Goal: Task Accomplishment & Management: Use online tool/utility

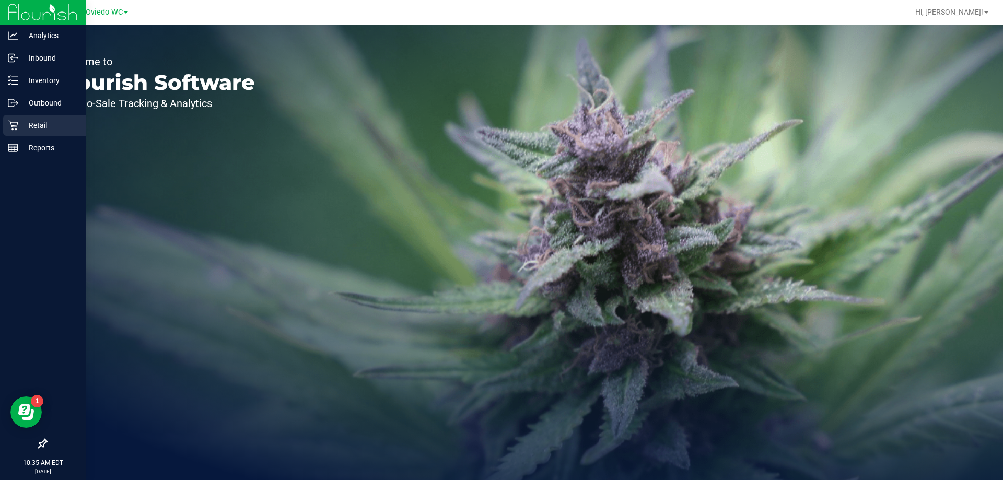
click at [37, 127] on p "Retail" at bounding box center [49, 125] width 63 height 13
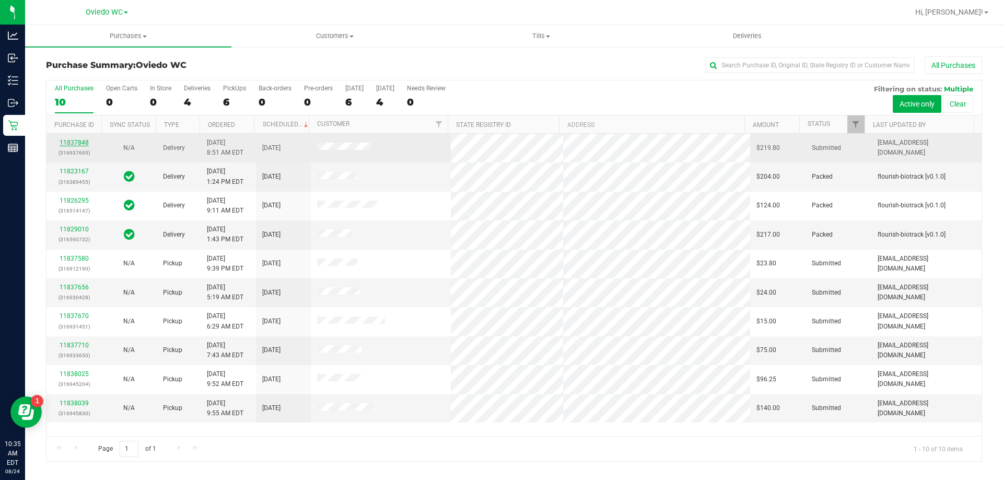
click at [72, 139] on link "11837848" at bounding box center [74, 142] width 29 height 7
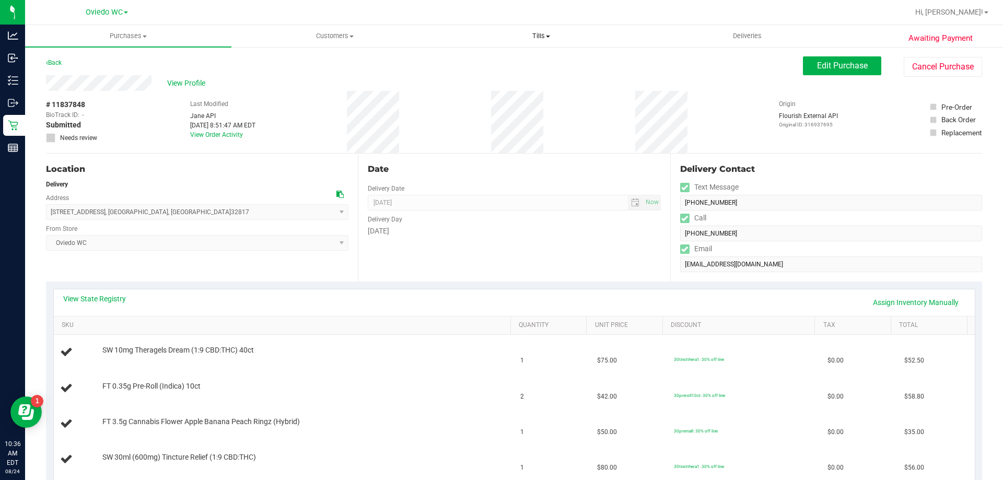
click at [532, 34] on span "Tills" at bounding box center [540, 35] width 205 height 9
click at [493, 66] on span "Manage tills" at bounding box center [473, 62] width 71 height 9
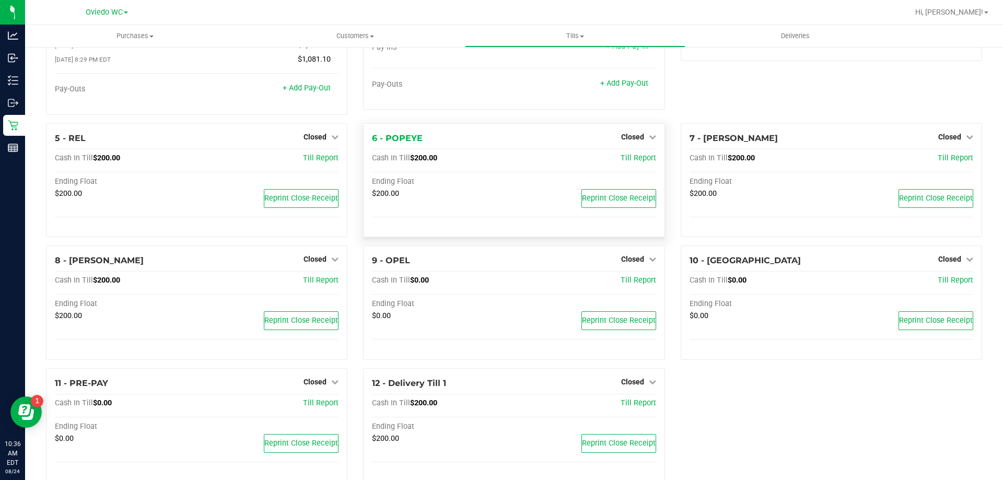
scroll to position [133, 0]
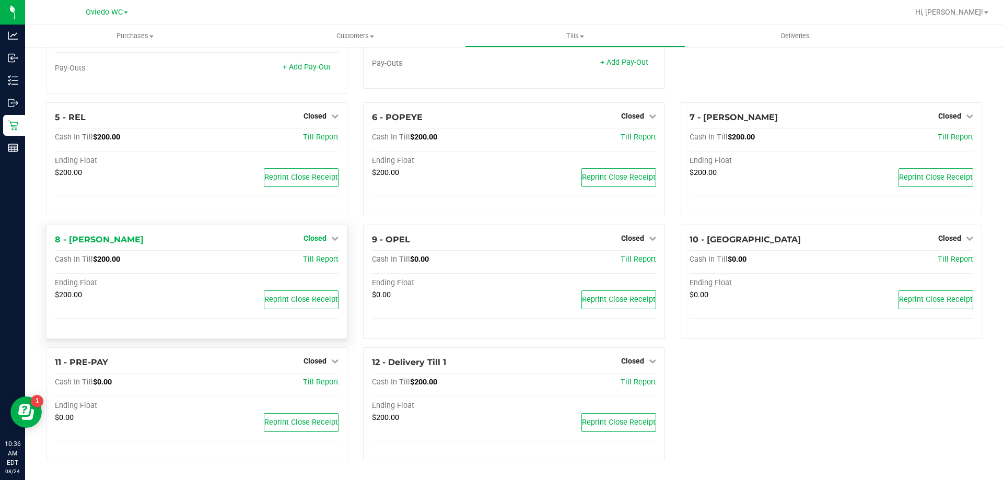
click at [310, 235] on span "Closed" at bounding box center [314, 238] width 23 height 8
click at [313, 260] on link "Open Till" at bounding box center [315, 260] width 28 height 8
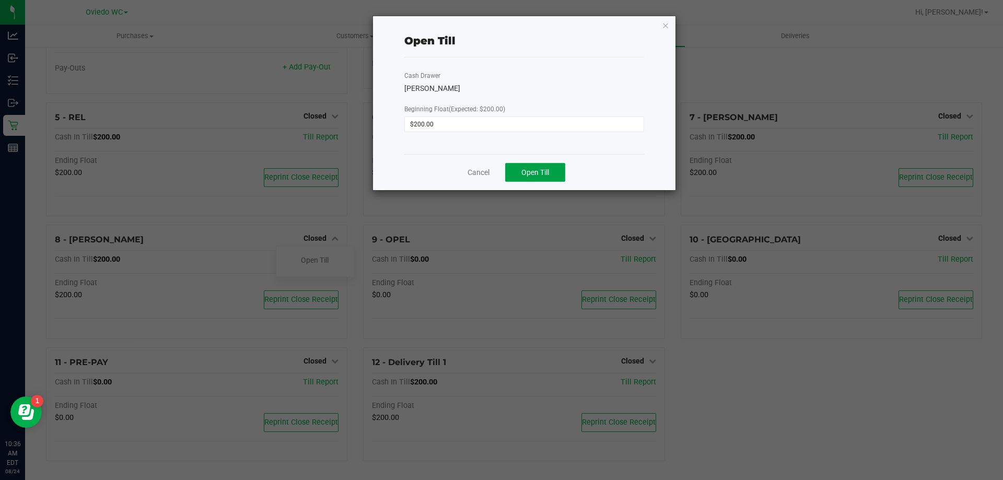
click at [541, 166] on button "Open Till" at bounding box center [535, 172] width 60 height 19
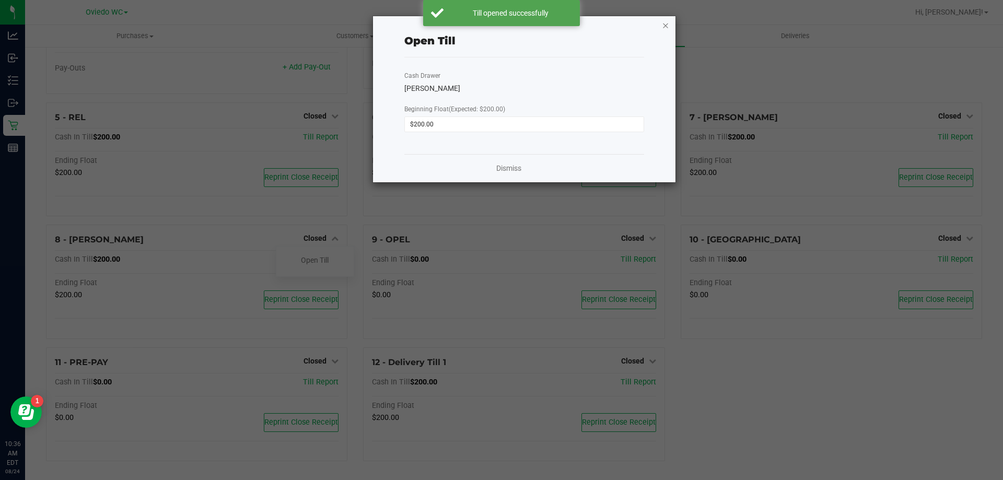
click at [666, 21] on icon "button" at bounding box center [665, 25] width 7 height 13
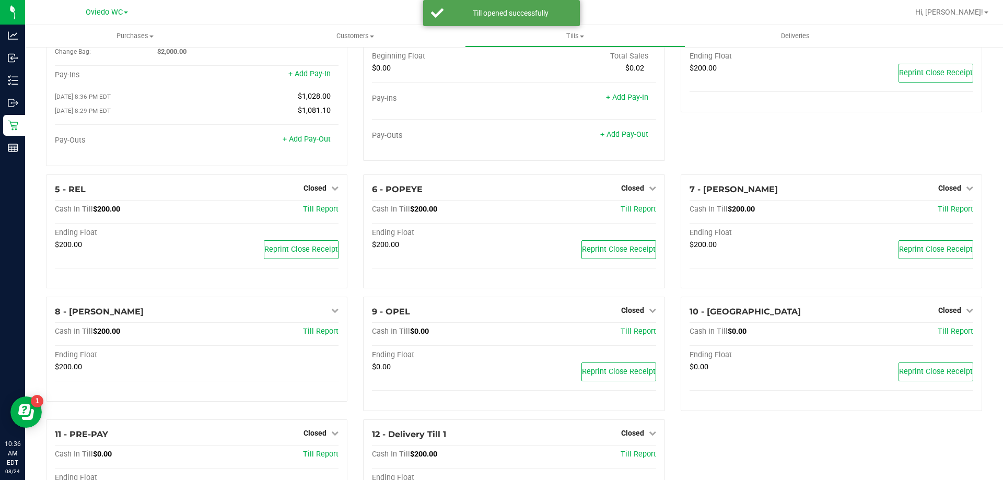
scroll to position [0, 0]
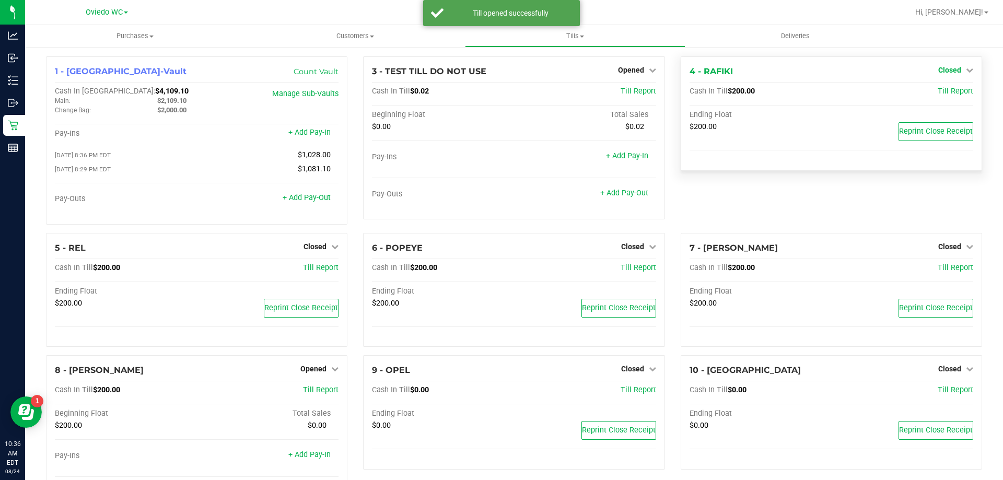
click at [940, 67] on span "Closed" at bounding box center [949, 70] width 23 height 8
click at [935, 91] on link "Open Till" at bounding box center [949, 92] width 28 height 8
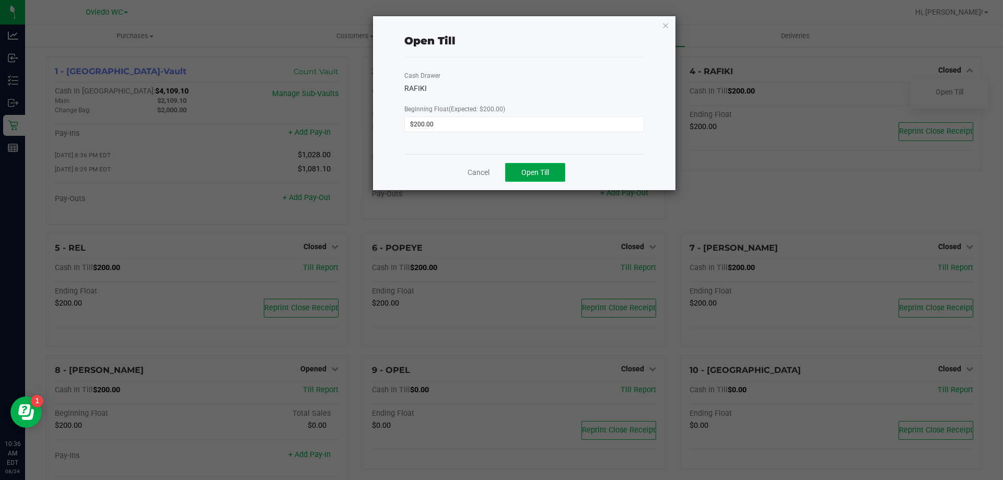
click at [555, 171] on button "Open Till" at bounding box center [535, 172] width 60 height 19
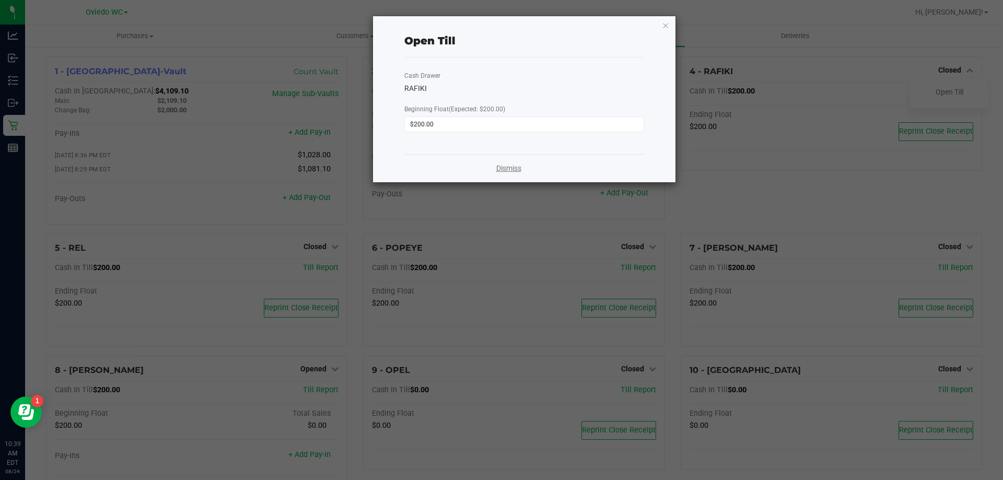
click at [509, 169] on link "Dismiss" at bounding box center [508, 168] width 25 height 11
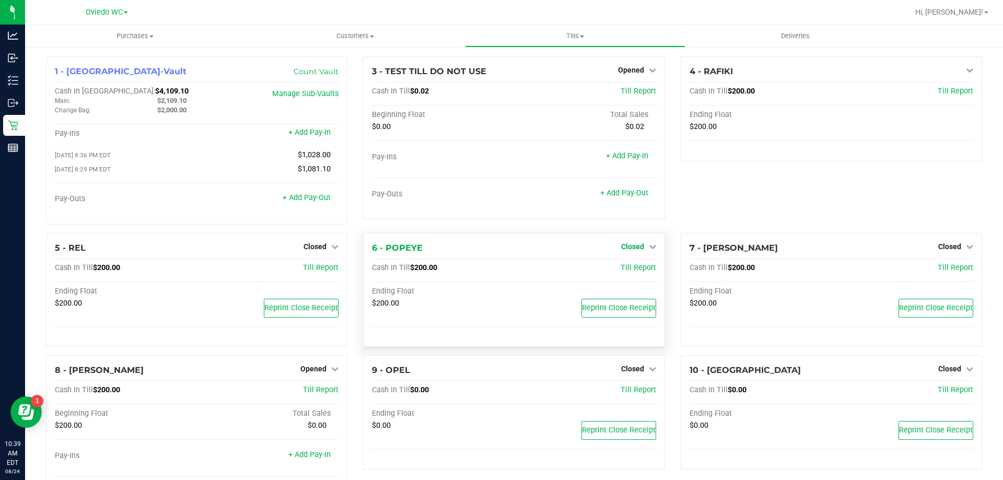
click at [628, 248] on span "Closed" at bounding box center [632, 246] width 23 height 8
click at [625, 268] on link "Open Till" at bounding box center [632, 268] width 28 height 8
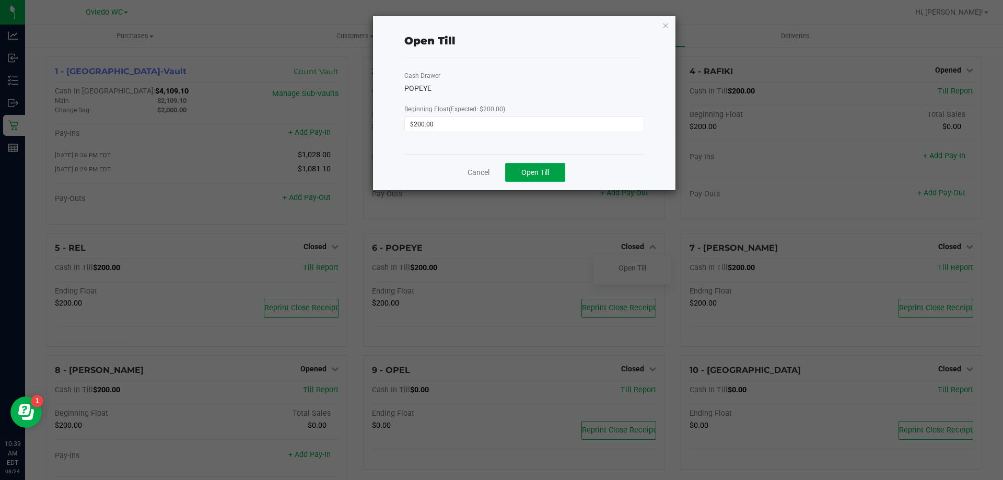
click at [536, 169] on span "Open Till" at bounding box center [535, 172] width 28 height 8
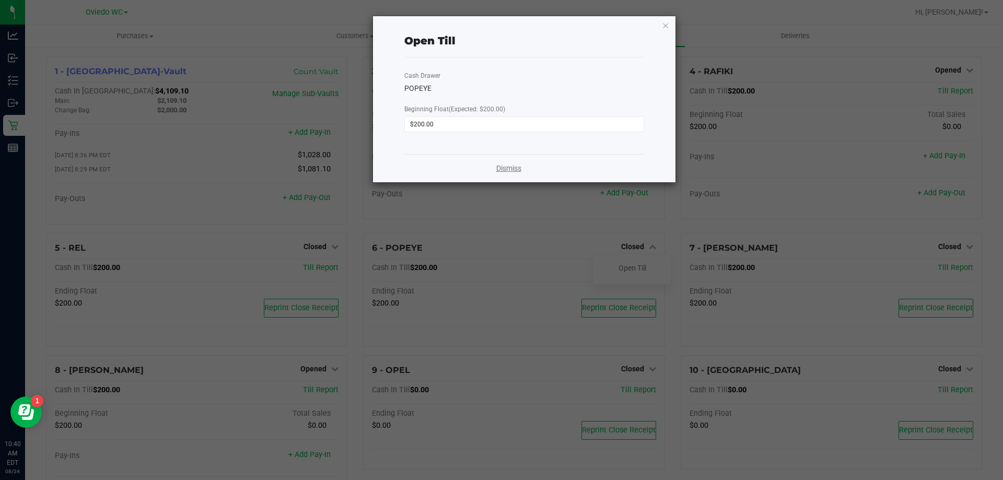
click at [512, 170] on link "Dismiss" at bounding box center [508, 168] width 25 height 11
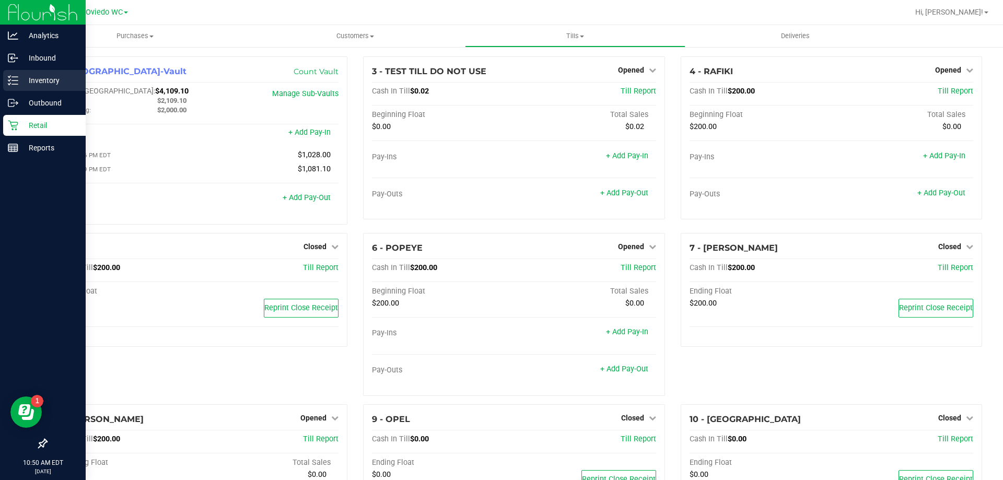
click at [41, 81] on p "Inventory" at bounding box center [49, 80] width 63 height 13
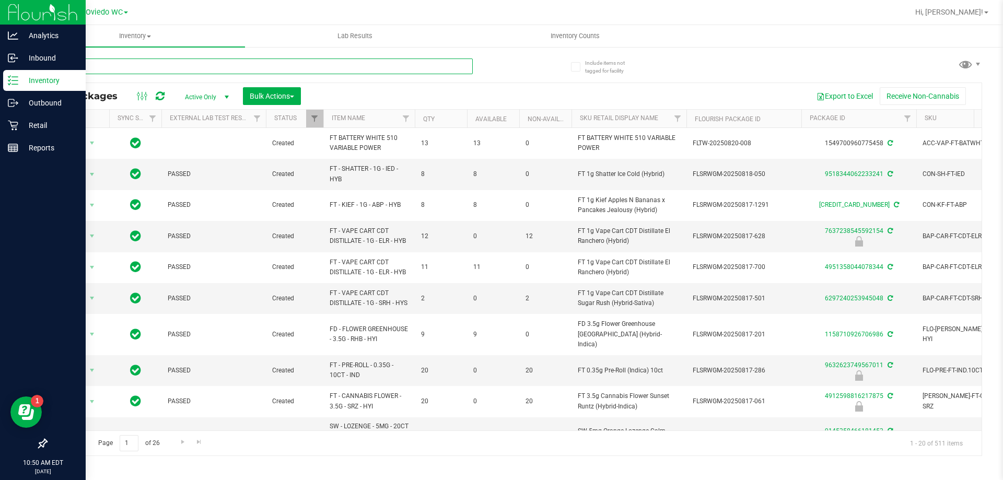
click at [140, 64] on input "text" at bounding box center [259, 66] width 427 height 16
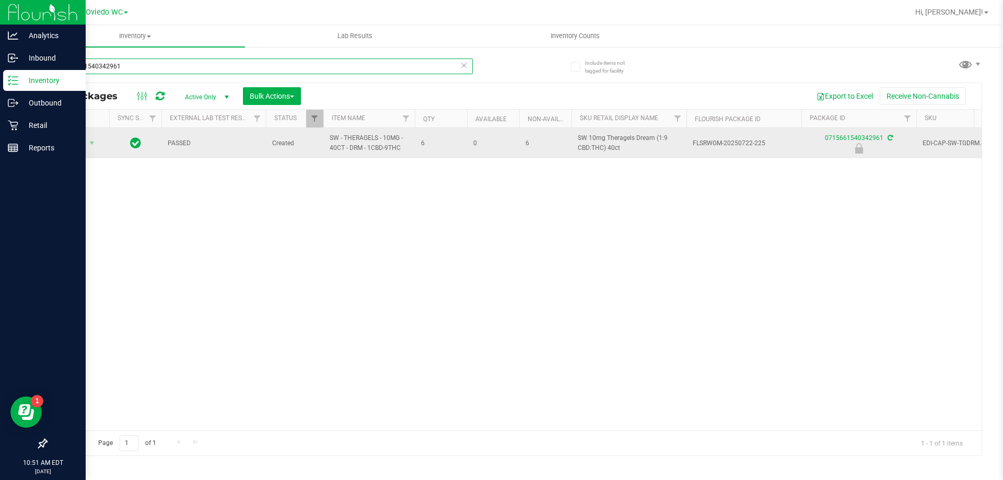
type input "0715661540342961"
drag, startPoint x: 405, startPoint y: 146, endPoint x: 322, endPoint y: 144, distance: 83.1
copy tr "SW - THERAGELS - 10MG - 40CT - DRM - 1CBD-9THC"
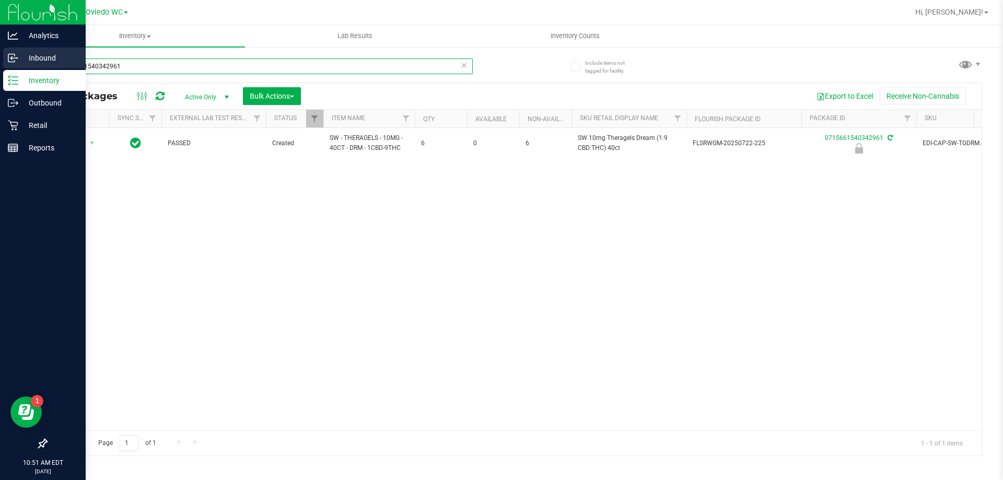
drag, startPoint x: 197, startPoint y: 61, endPoint x: 18, endPoint y: 61, distance: 179.7
click at [18, 61] on div "Analytics Inbound Inventory Outbound Retail Reports 10:51 AM EDT [DATE] 08/24 […" at bounding box center [501, 240] width 1003 height 480
paste input "SW - THERAGELS - 10MG - 40CT - DRM - 1CBD-9THC"
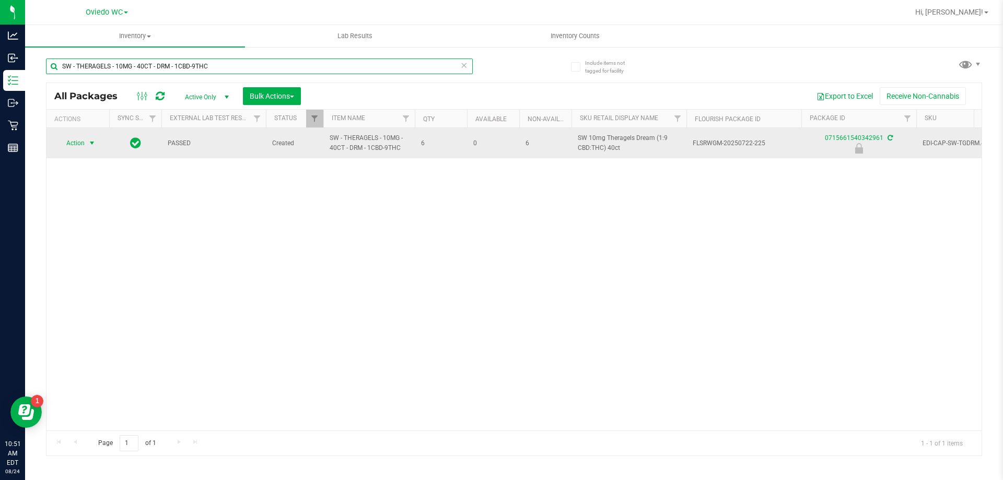
type input "SW - THERAGELS - 10MG - 40CT - DRM - 1CBD-9THC"
click at [88, 141] on span "select" at bounding box center [92, 143] width 8 height 8
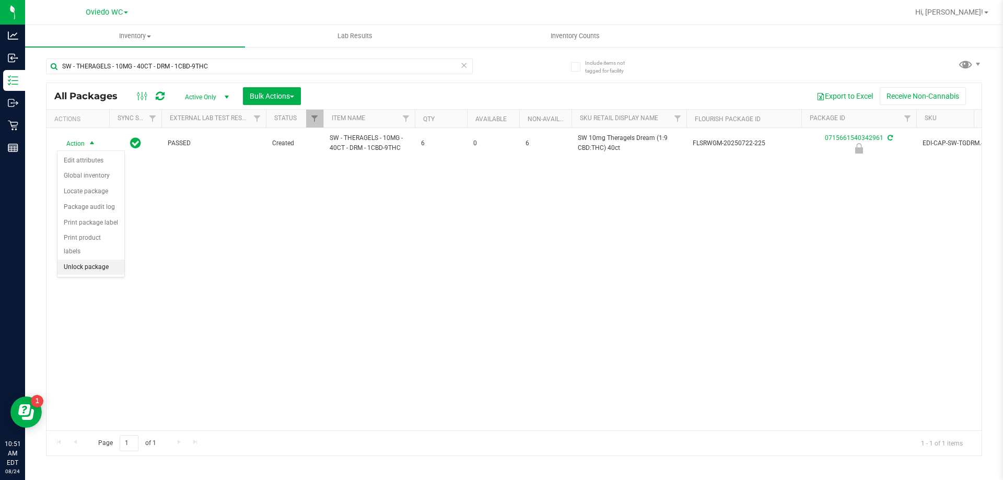
click at [93, 260] on li "Unlock package" at bounding box center [90, 268] width 67 height 16
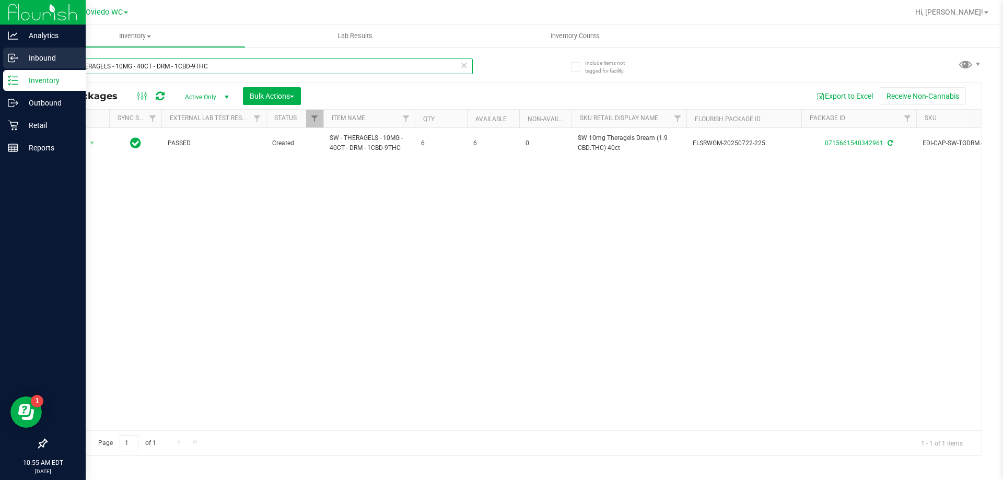
drag, startPoint x: 243, startPoint y: 65, endPoint x: 0, endPoint y: 68, distance: 243.4
click at [0, 68] on div "Analytics Inbound Inventory Outbound Retail Reports 10:55 AM EDT [DATE] 08/24 […" at bounding box center [501, 240] width 1003 height 480
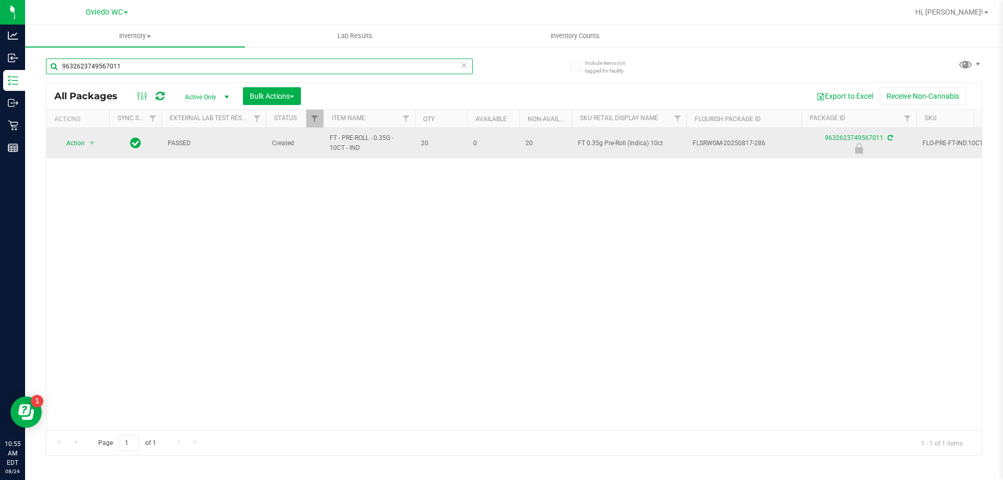
type input "9632623749567011"
drag, startPoint x: 354, startPoint y: 149, endPoint x: 314, endPoint y: 149, distance: 39.7
copy tr "FT - PRE-ROLL - 0.35G - 10CT - IND"
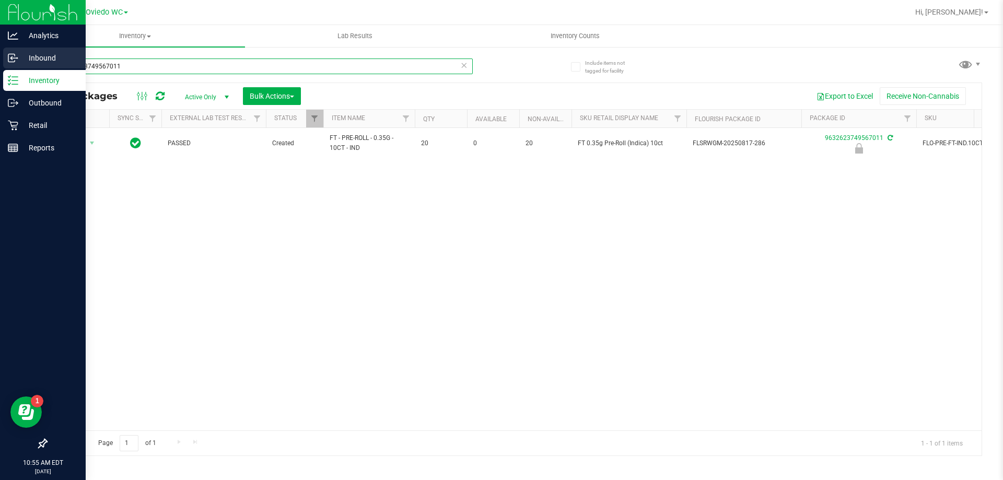
drag, startPoint x: 144, startPoint y: 71, endPoint x: 13, endPoint y: 69, distance: 131.1
click at [13, 69] on div "Analytics Inbound Inventory Outbound Retail Reports 10:55 AM EDT [DATE] 08/24 […" at bounding box center [501, 240] width 1003 height 480
paste input "FT - PRE-ROLL - 0.35G - 10CT - IND"
type input "FT - PRE-ROLL - 0.35G - 10CT - IND"
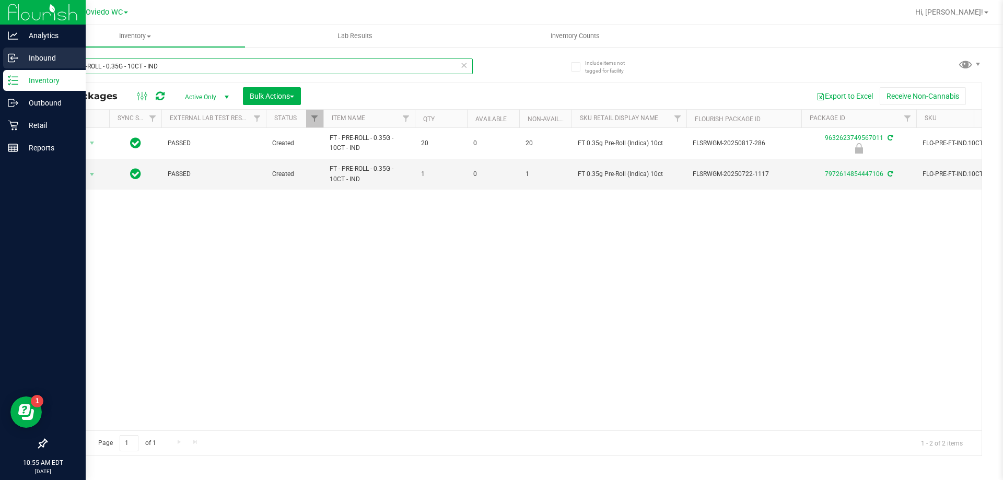
drag, startPoint x: 210, startPoint y: 66, endPoint x: 0, endPoint y: 62, distance: 210.0
click at [0, 62] on div "Analytics Inbound Inventory Outbound Retail Reports 10:55 AM EDT [DATE] 08/24 […" at bounding box center [501, 240] width 1003 height 480
type input "9632623749567011"
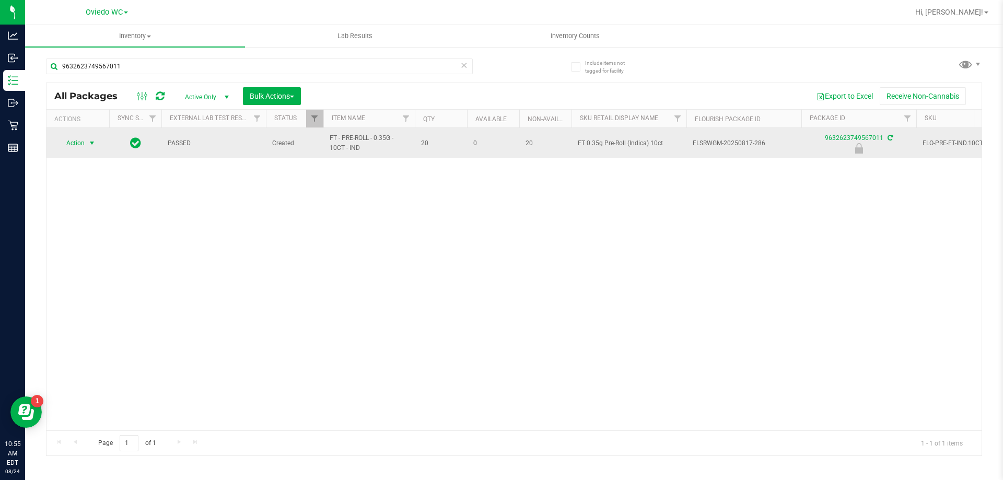
click at [89, 141] on span "select" at bounding box center [92, 143] width 8 height 8
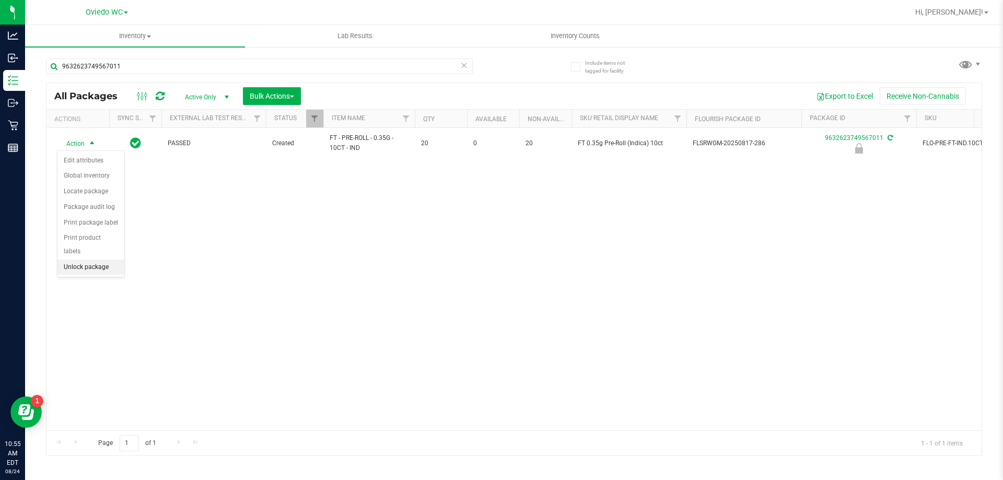
click at [93, 260] on li "Unlock package" at bounding box center [90, 268] width 67 height 16
click at [175, 338] on div "Action Action Adjust qty Create package Edit attributes Global inventory Locate…" at bounding box center [513, 279] width 935 height 302
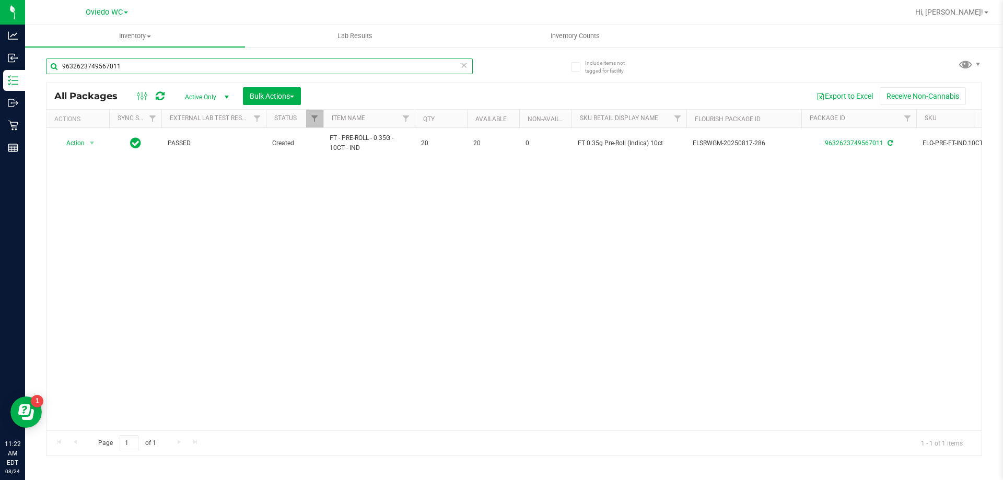
click at [125, 67] on input "9632623749567011" at bounding box center [259, 66] width 427 height 16
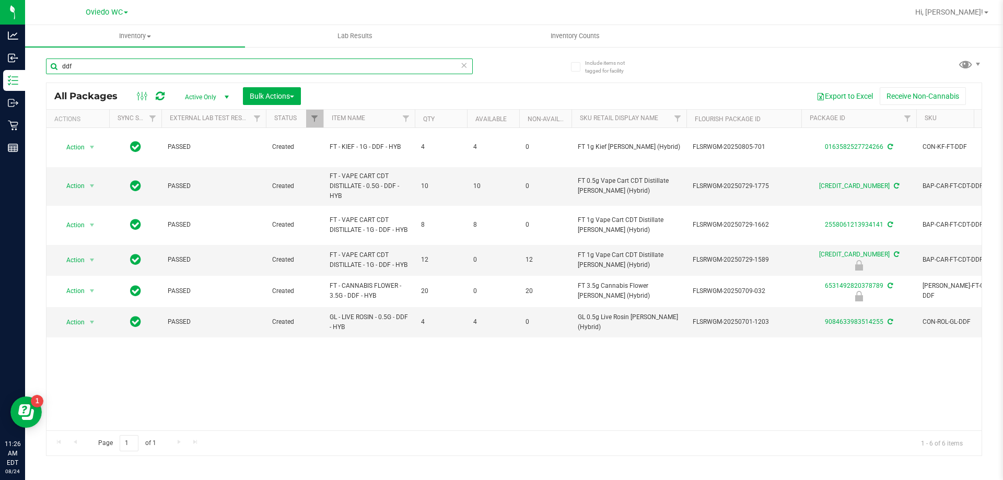
type input "ddf"
click at [464, 66] on icon at bounding box center [463, 64] width 7 height 13
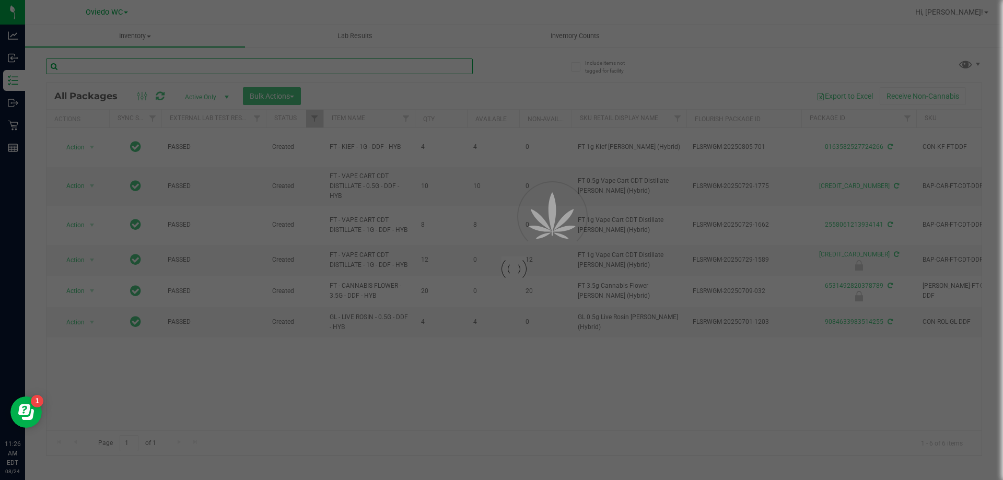
click at [441, 67] on input "text" at bounding box center [259, 66] width 427 height 16
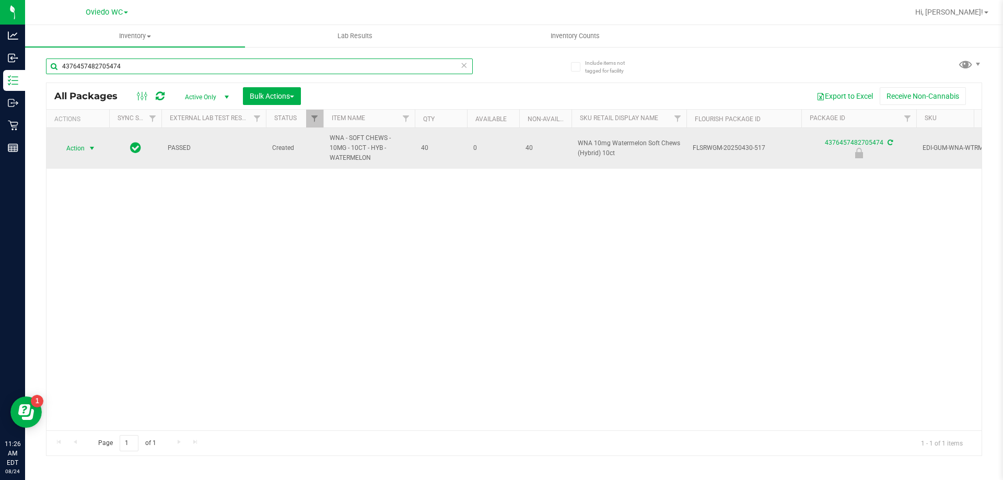
type input "4376457482705474"
click at [90, 149] on span "select" at bounding box center [92, 148] width 8 height 8
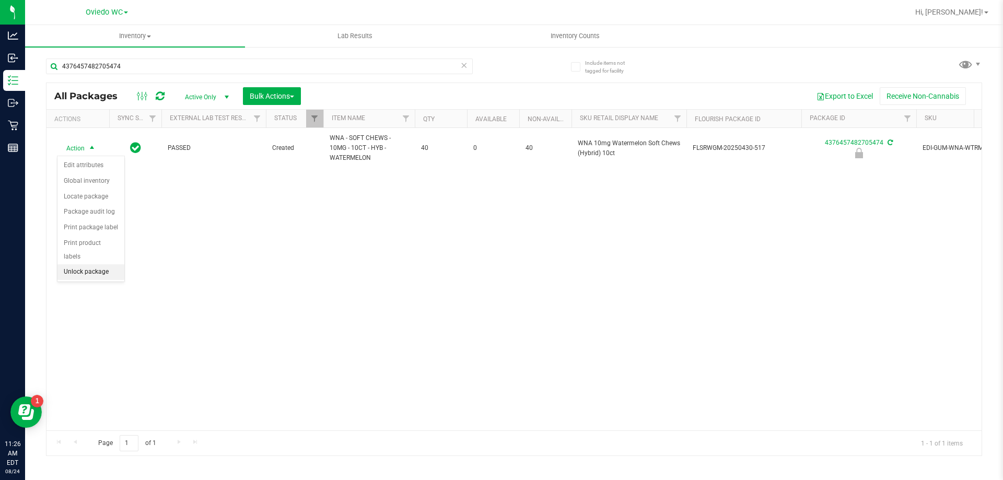
click at [86, 264] on li "Unlock package" at bounding box center [90, 272] width 67 height 16
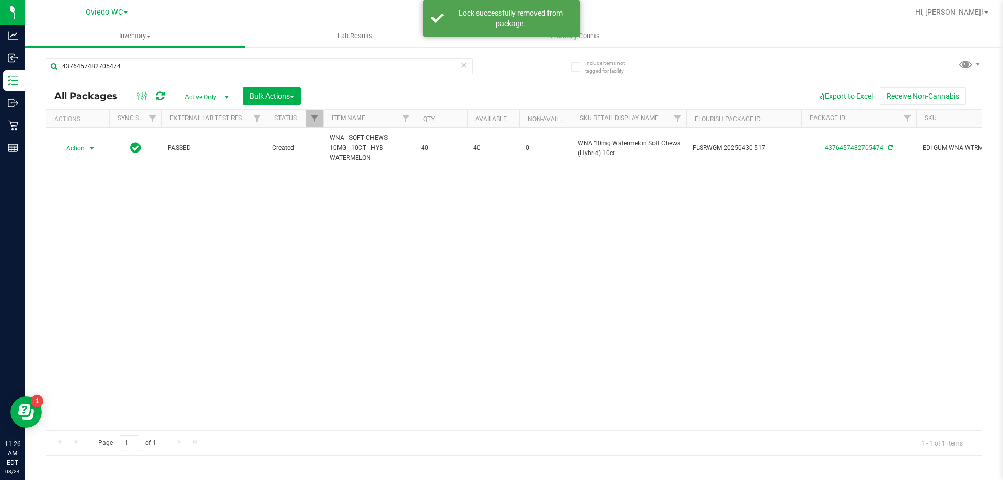
click at [79, 145] on span "Action" at bounding box center [71, 148] width 28 height 15
click at [291, 255] on div "Action Action Adjust qty Create package Edit attributes Global inventory Locate…" at bounding box center [513, 279] width 935 height 302
click at [462, 65] on icon at bounding box center [463, 64] width 7 height 13
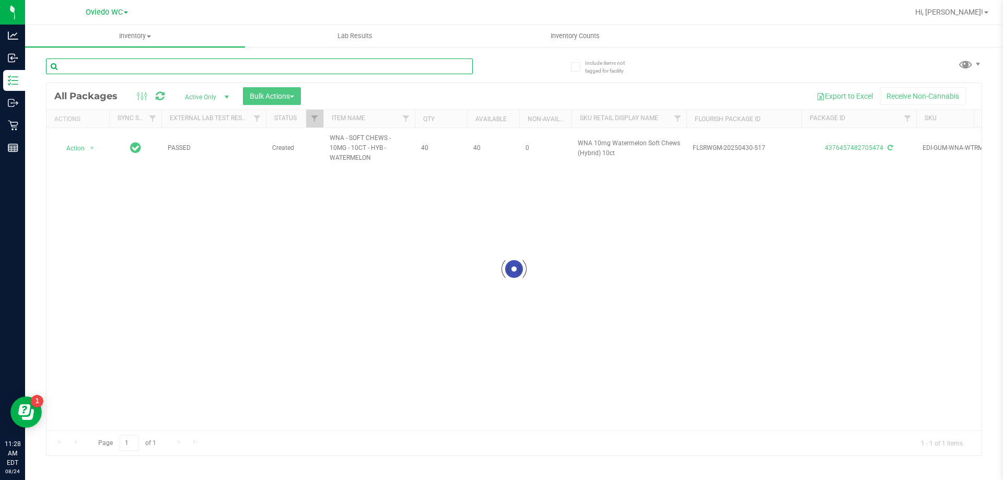
click at [390, 68] on input "text" at bounding box center [259, 66] width 427 height 16
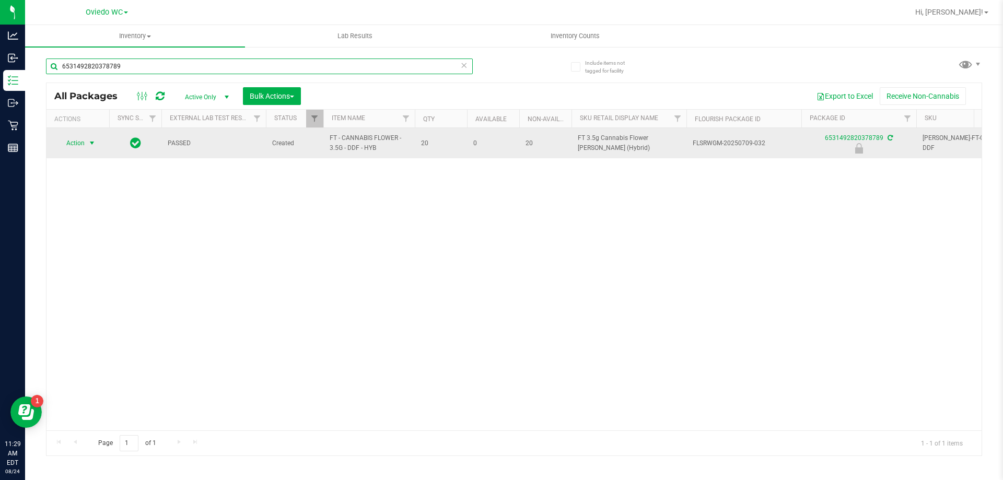
type input "6531492820378789"
click at [87, 153] on td "Action Action Edit attributes Global inventory Locate package Package audit log…" at bounding box center [77, 143] width 63 height 30
click at [77, 152] on td "Action Action Edit attributes Global inventory Locate package Package audit log…" at bounding box center [77, 143] width 63 height 30
click at [84, 137] on span "Action" at bounding box center [71, 143] width 28 height 15
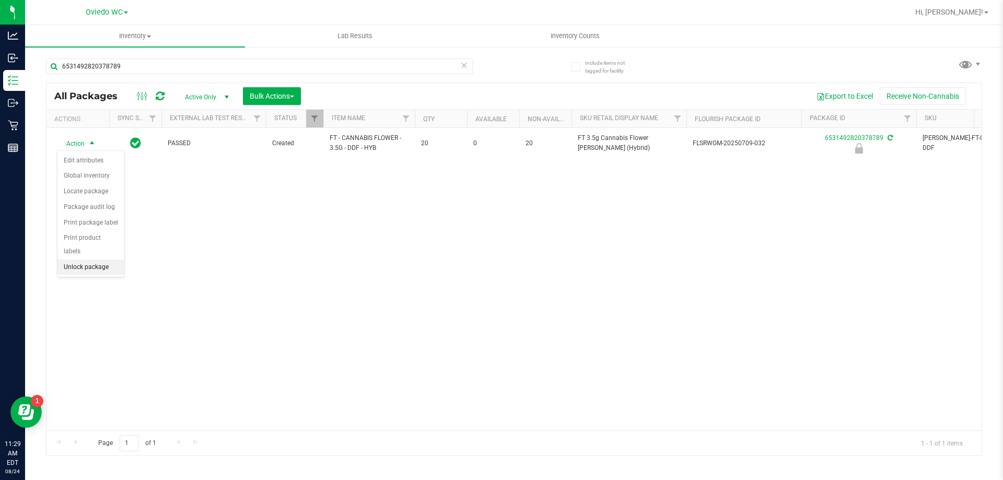
click at [87, 260] on li "Unlock package" at bounding box center [90, 268] width 67 height 16
click at [464, 60] on icon at bounding box center [463, 64] width 7 height 13
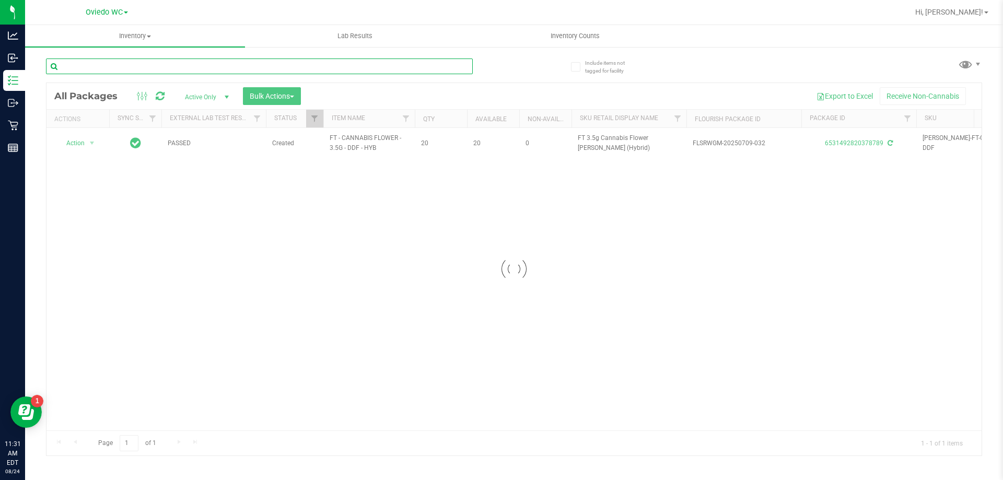
click at [434, 67] on input "text" at bounding box center [259, 66] width 427 height 16
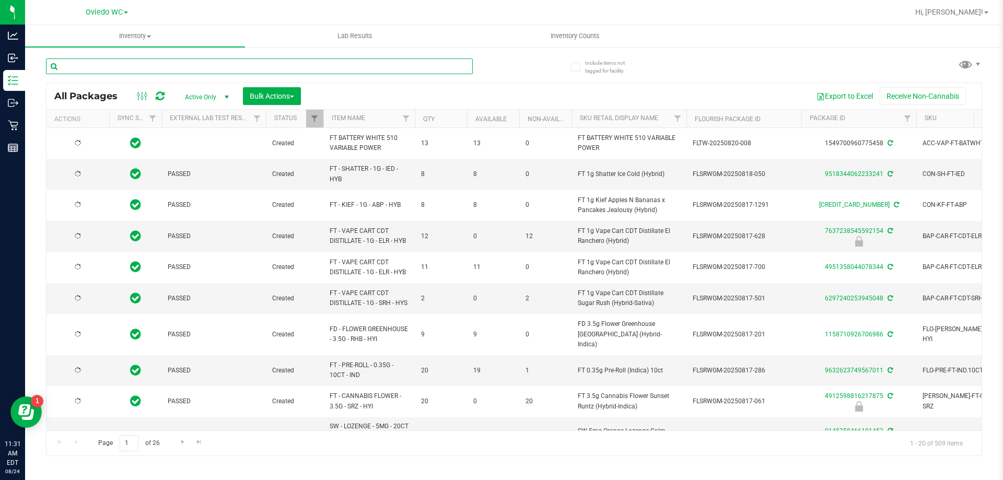
type input "[DATE]"
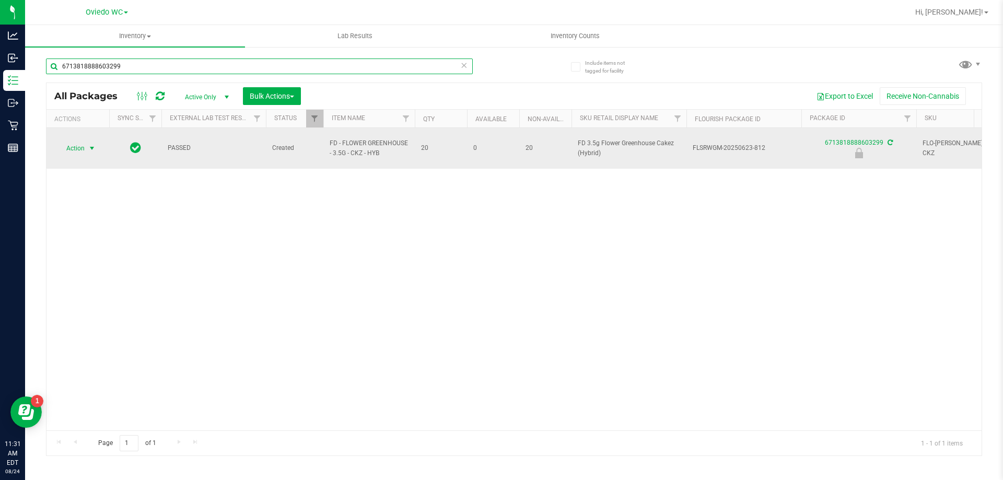
type input "6713818888603299"
click at [81, 145] on span "Action" at bounding box center [71, 148] width 28 height 15
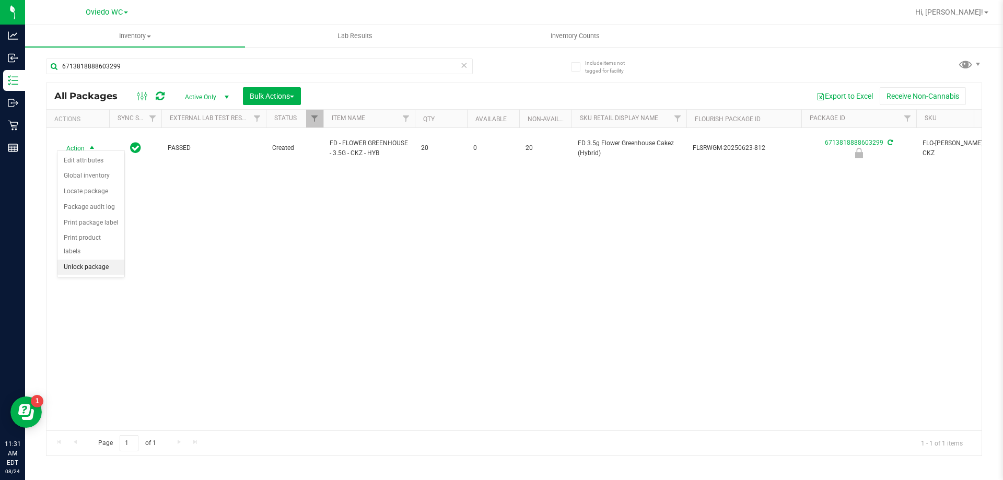
click at [100, 260] on li "Unlock package" at bounding box center [90, 268] width 67 height 16
click at [462, 66] on icon at bounding box center [463, 64] width 7 height 13
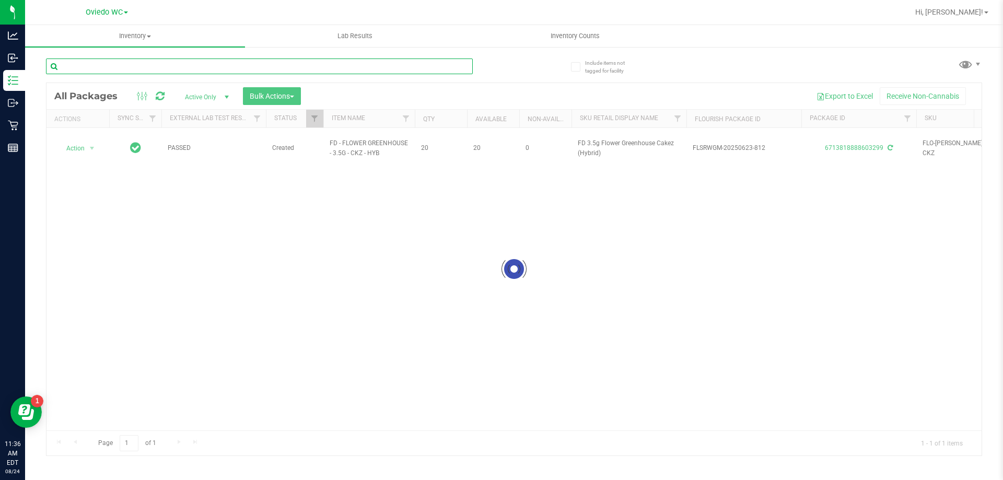
click at [391, 64] on input "text" at bounding box center [259, 66] width 427 height 16
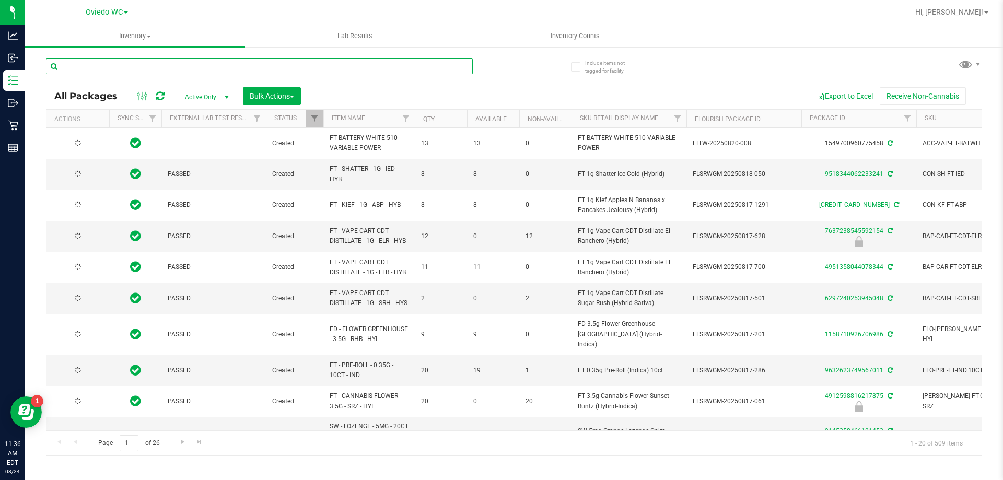
type input "[DATE]"
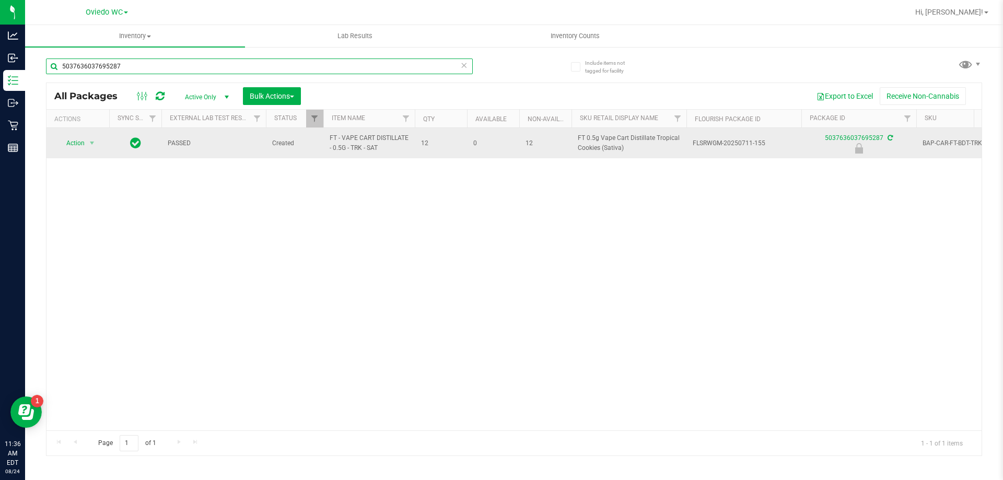
type input "5037636037695287"
click at [71, 148] on span "Action" at bounding box center [71, 143] width 28 height 15
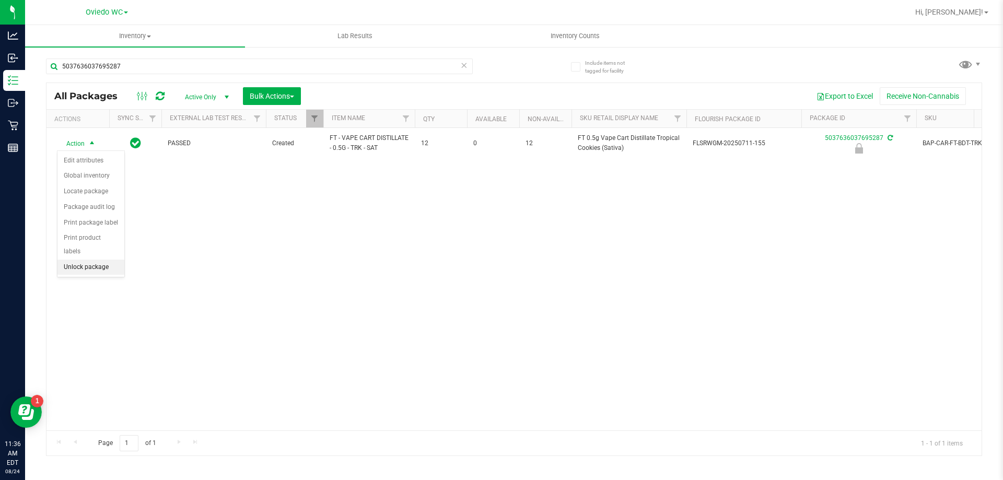
click at [88, 260] on li "Unlock package" at bounding box center [90, 268] width 67 height 16
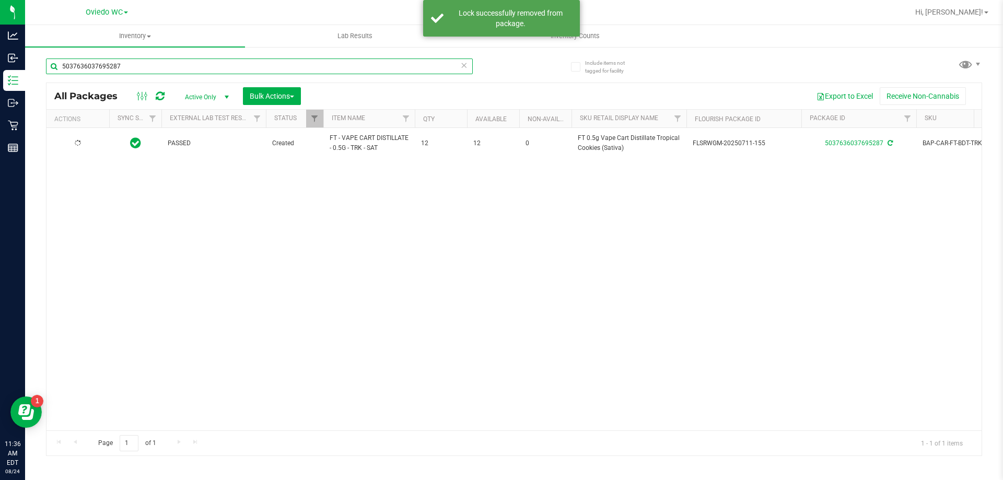
click at [219, 63] on input "5037636037695287" at bounding box center [259, 66] width 427 height 16
type input "5508556600602724"
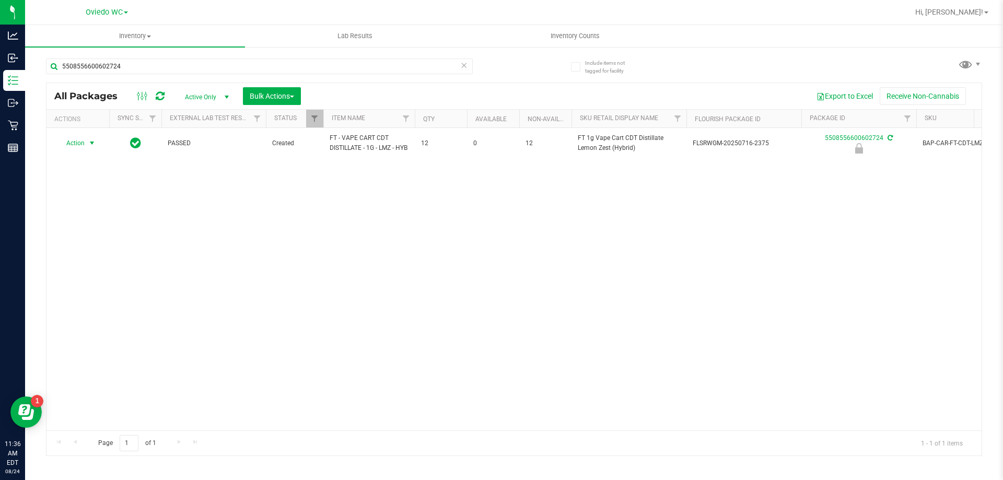
click at [86, 148] on span "select" at bounding box center [92, 143] width 13 height 15
click at [96, 263] on li "Unlock package" at bounding box center [90, 271] width 67 height 16
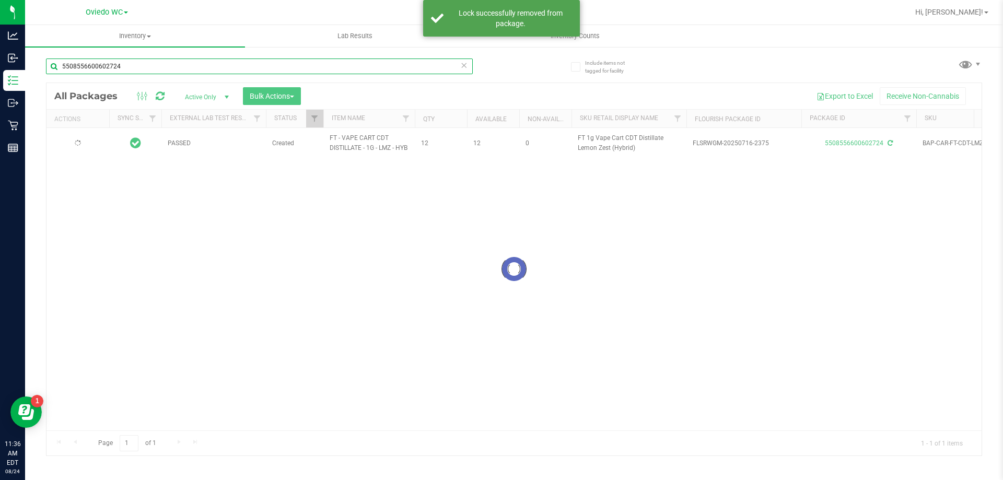
click at [142, 66] on input "5508556600602724" at bounding box center [259, 66] width 427 height 16
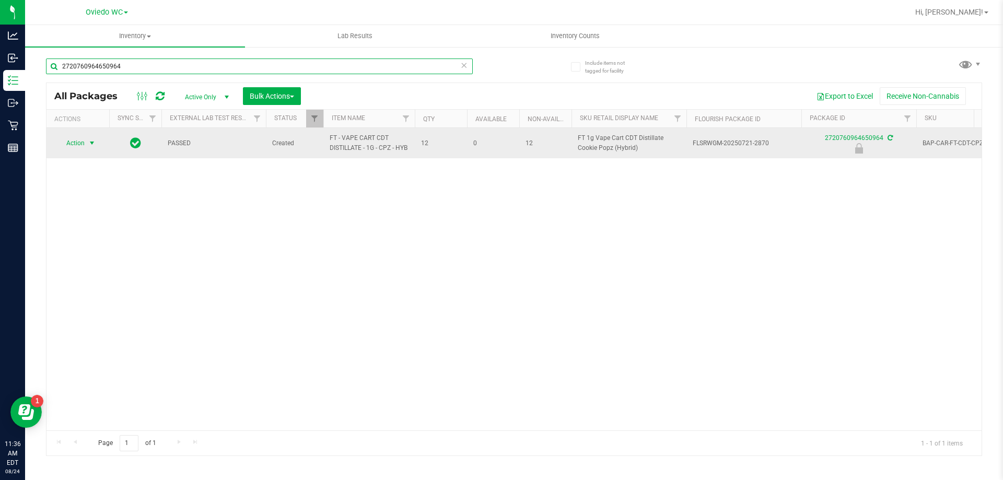
type input "2720760964650964"
click at [80, 142] on span "Action" at bounding box center [71, 143] width 28 height 15
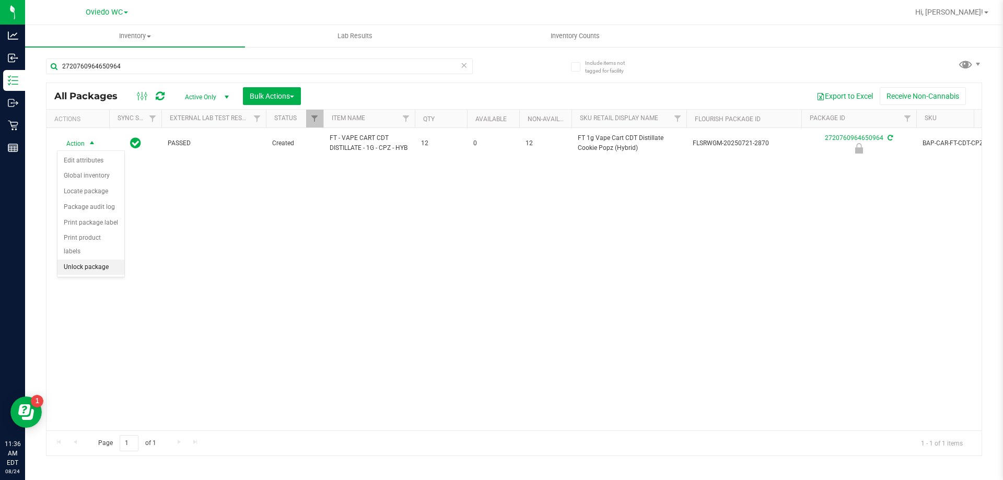
click at [86, 260] on li "Unlock package" at bounding box center [90, 268] width 67 height 16
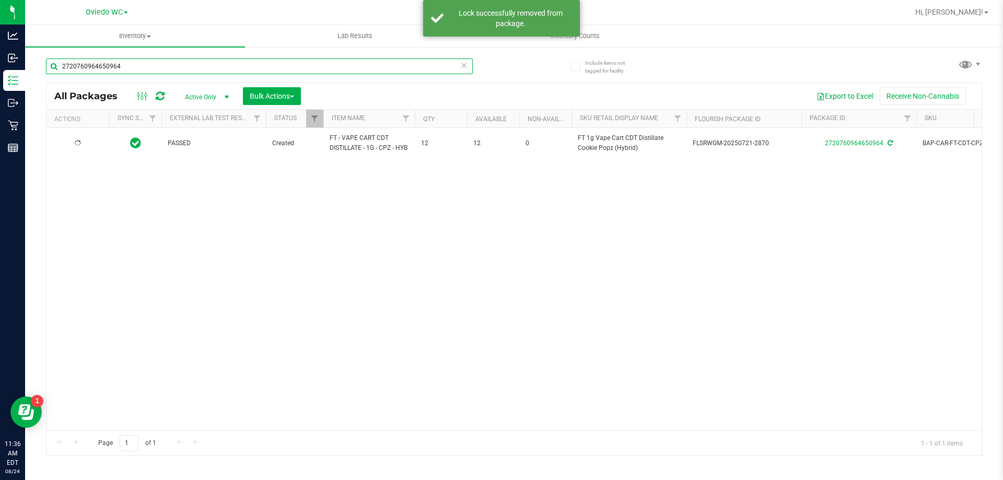
click at [155, 65] on input "2720760964650964" at bounding box center [259, 66] width 427 height 16
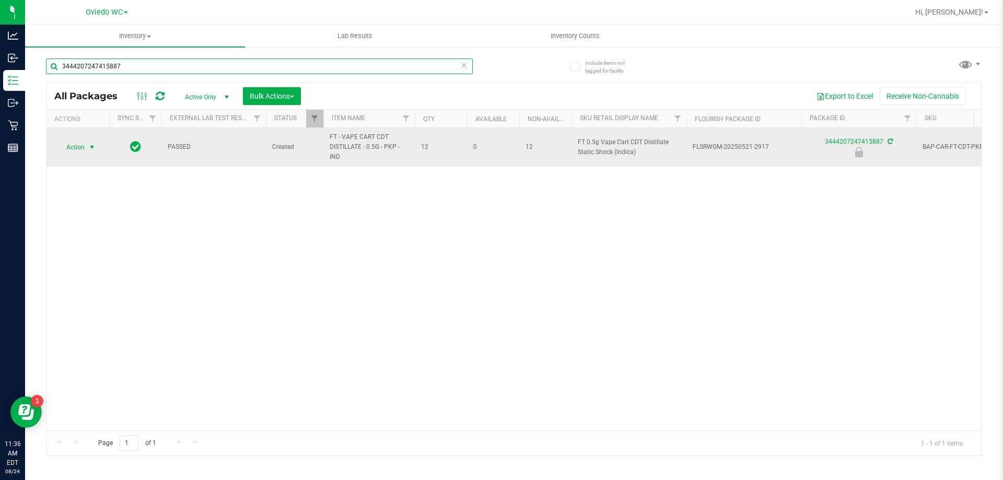
type input "3444207247415887"
click at [86, 148] on span "select" at bounding box center [92, 147] width 13 height 15
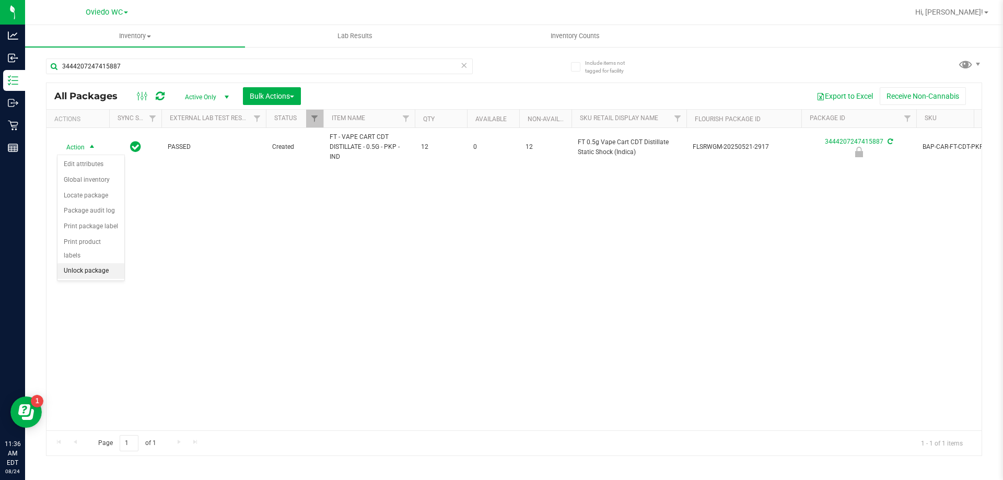
click at [101, 263] on li "Unlock package" at bounding box center [90, 271] width 67 height 16
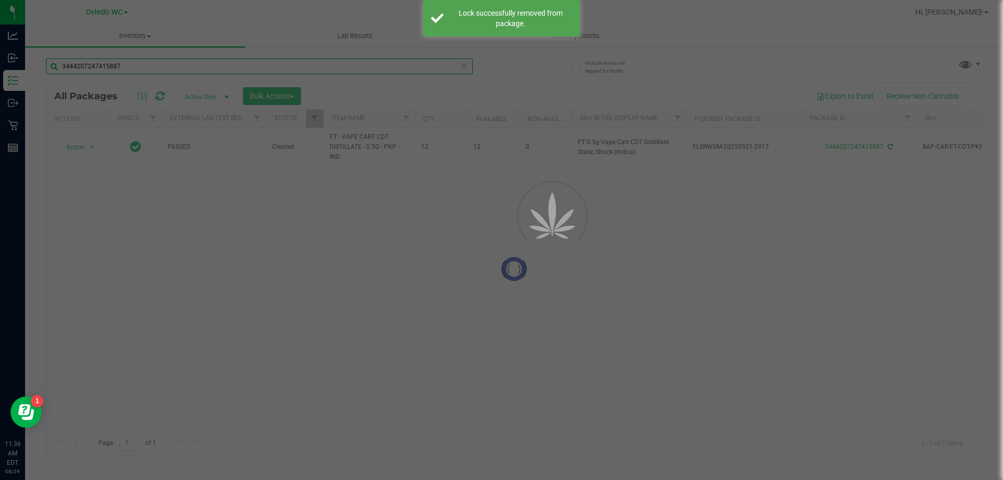
click at [167, 69] on input "3444207247415887" at bounding box center [259, 66] width 427 height 16
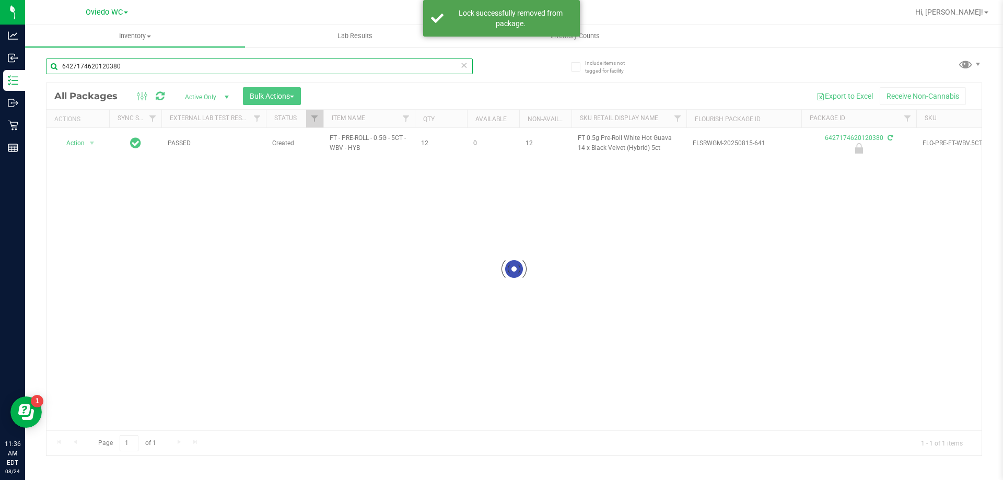
type input "6427174620120380"
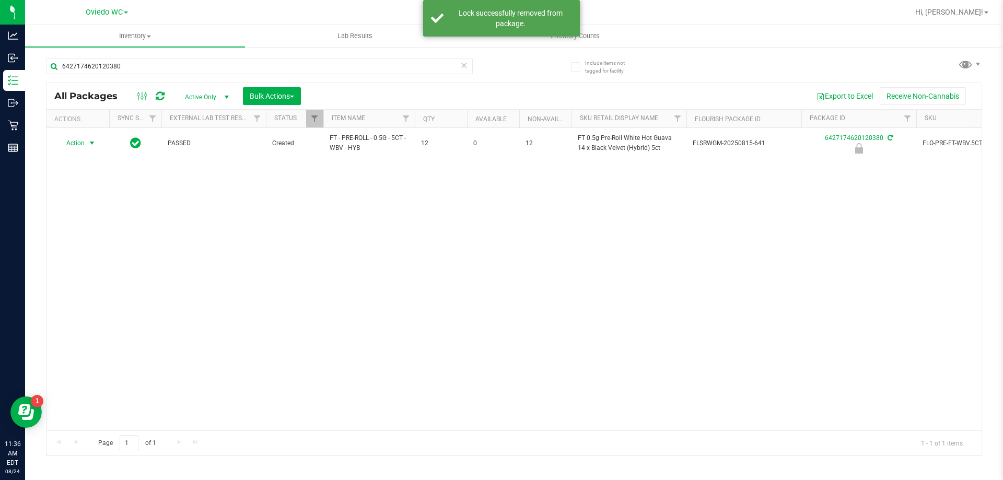
click at [88, 144] on span "select" at bounding box center [92, 143] width 8 height 8
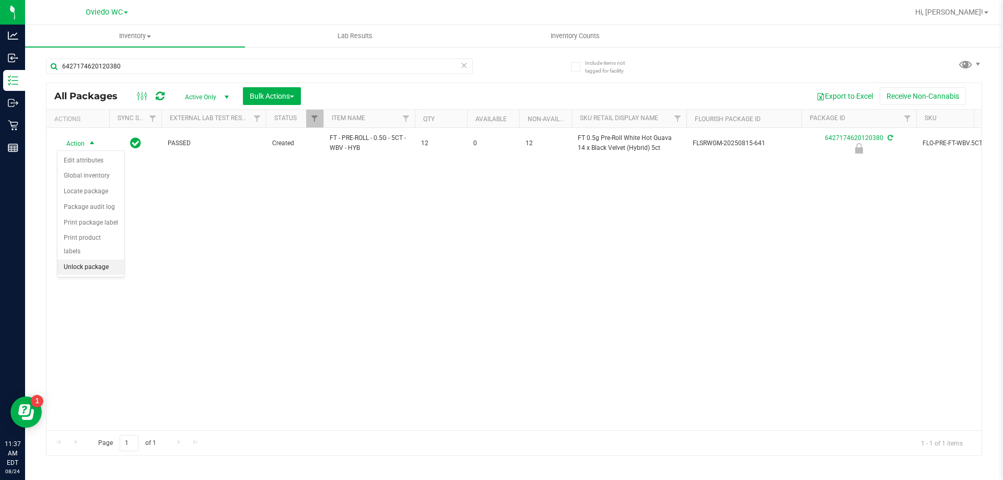
click at [87, 260] on li "Unlock package" at bounding box center [90, 268] width 67 height 16
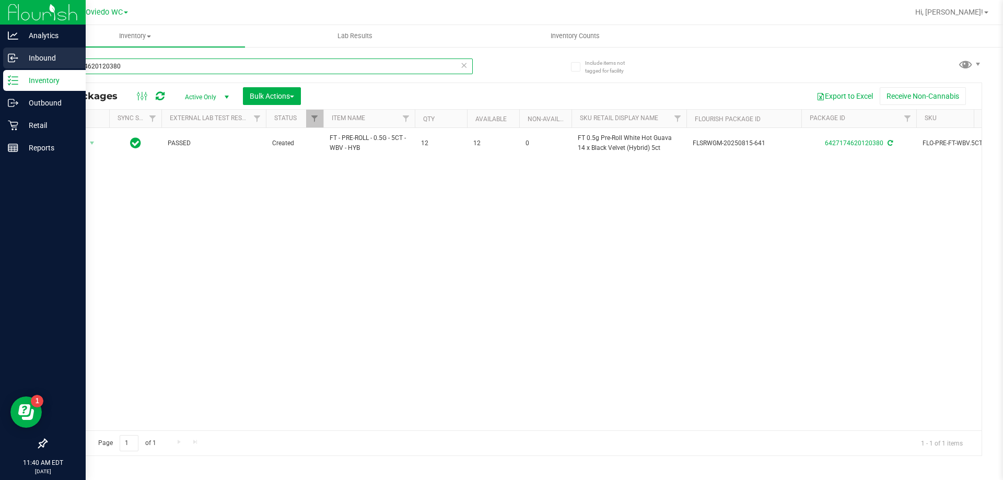
drag, startPoint x: 144, startPoint y: 66, endPoint x: 0, endPoint y: 66, distance: 143.6
click at [0, 66] on div "Analytics Inbound Inventory Outbound Retail Reports 11:40 AM EDT [DATE] 08/24 […" at bounding box center [501, 240] width 1003 height 480
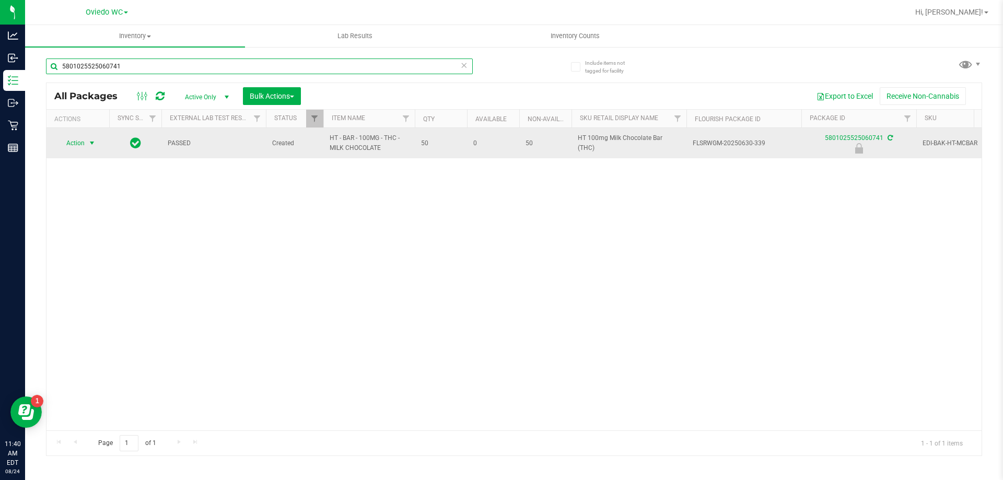
type input "5801025525060741"
click at [89, 140] on span "select" at bounding box center [92, 143] width 8 height 8
drag, startPoint x: 319, startPoint y: 143, endPoint x: 283, endPoint y: 137, distance: 36.4
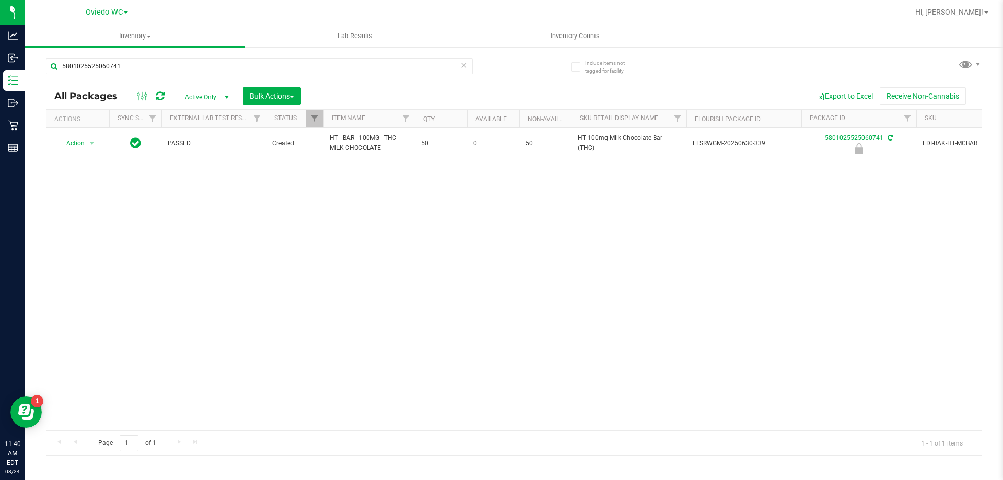
click at [359, 193] on div "Action Action Edit attributes Global inventory Locate package Package audit log…" at bounding box center [513, 279] width 935 height 302
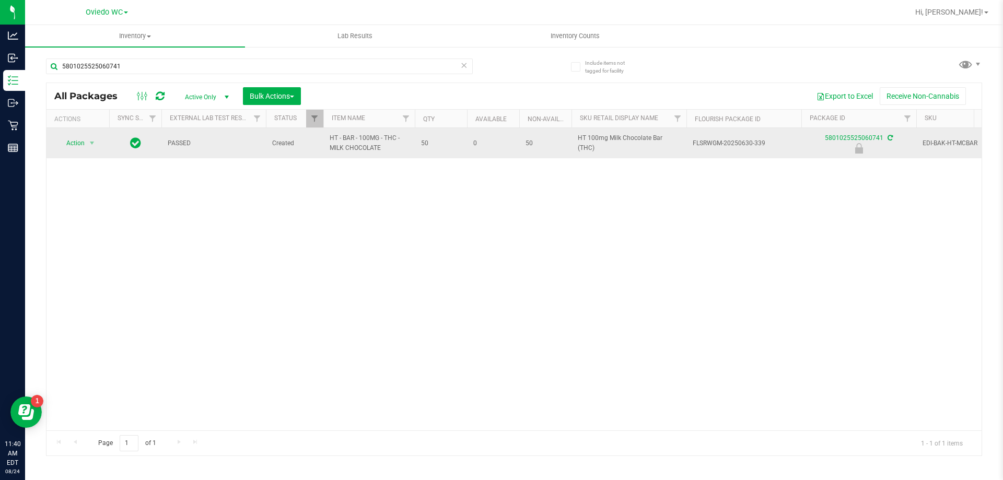
drag, startPoint x: 388, startPoint y: 147, endPoint x: 330, endPoint y: 143, distance: 57.6
click at [330, 143] on span "HT - BAR - 100MG - THC - MILK CHOCOLATE" at bounding box center [369, 143] width 79 height 20
copy span "HT - BAR - 100MG - THC - MILK CHOCOLATE"
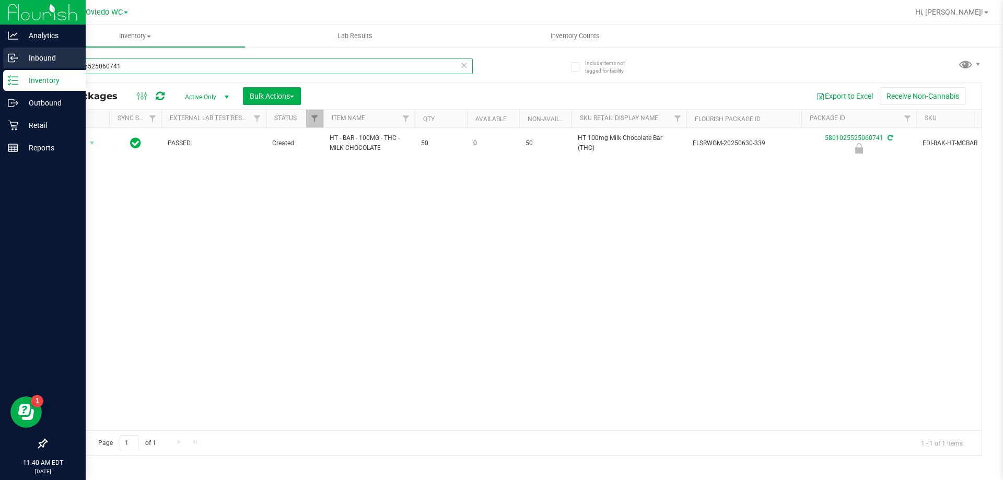
drag, startPoint x: 143, startPoint y: 65, endPoint x: 0, endPoint y: 58, distance: 143.3
click at [0, 58] on div "Analytics Inbound Inventory Outbound Retail Reports 11:40 AM EDT [DATE] 08/24 […" at bounding box center [501, 240] width 1003 height 480
paste input "HT - BAR - 100MG - THC - MILK CHOCOLATE"
type input "HT - BAR - 100MG - THC - MILK CHOCOLATE"
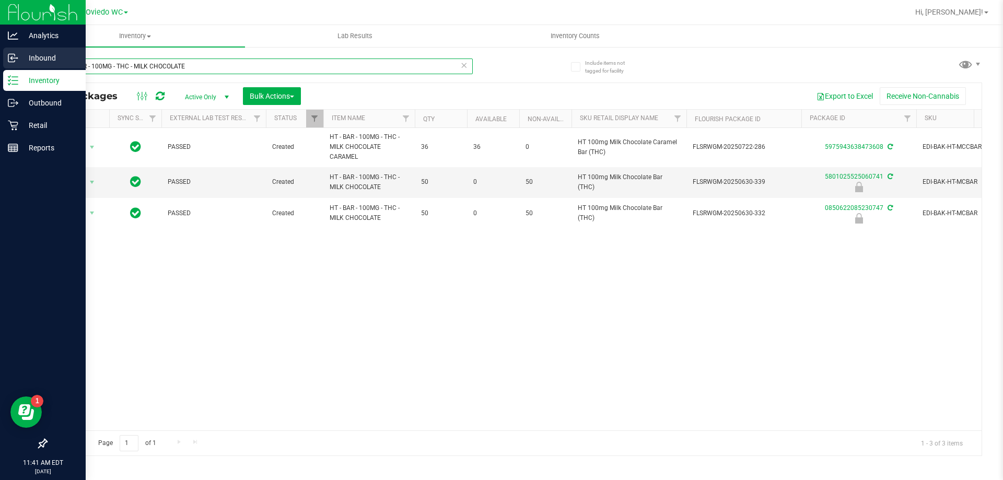
drag, startPoint x: 210, startPoint y: 65, endPoint x: 0, endPoint y: 58, distance: 210.6
click at [0, 58] on div "Analytics Inbound Inventory Outbound Retail Reports 11:41 AM EDT [DATE] 08/24 […" at bounding box center [501, 240] width 1003 height 480
type input "5801025525060741"
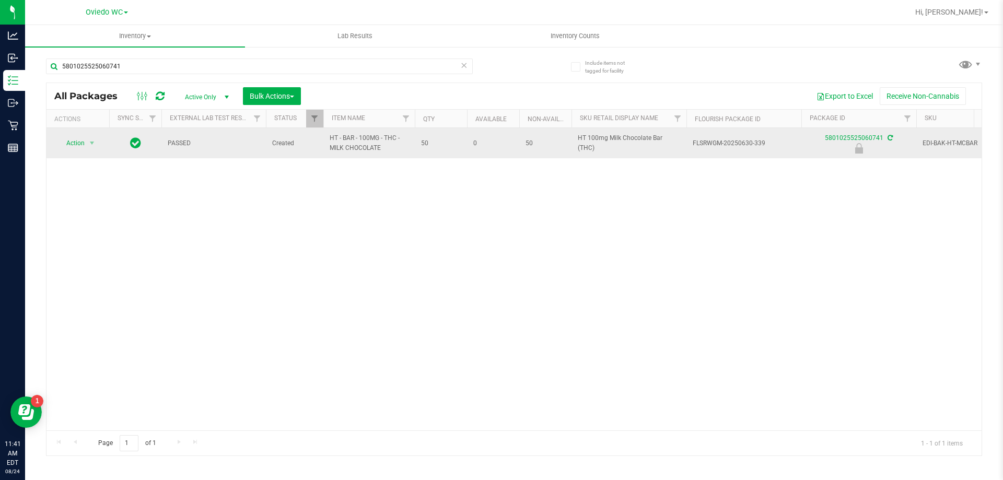
click at [99, 139] on div "Action Action Edit attributes Global inventory Locate package Package audit log…" at bounding box center [78, 143] width 50 height 15
click at [92, 142] on span "select" at bounding box center [92, 143] width 8 height 8
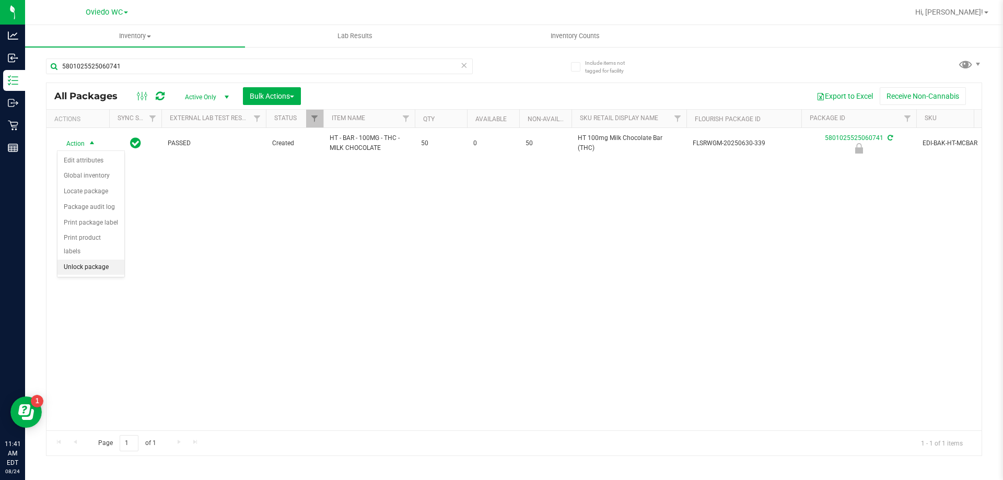
click at [95, 260] on li "Unlock package" at bounding box center [90, 268] width 67 height 16
click at [571, 42] on uib-tab-heading "Inventory Counts" at bounding box center [574, 36] width 219 height 21
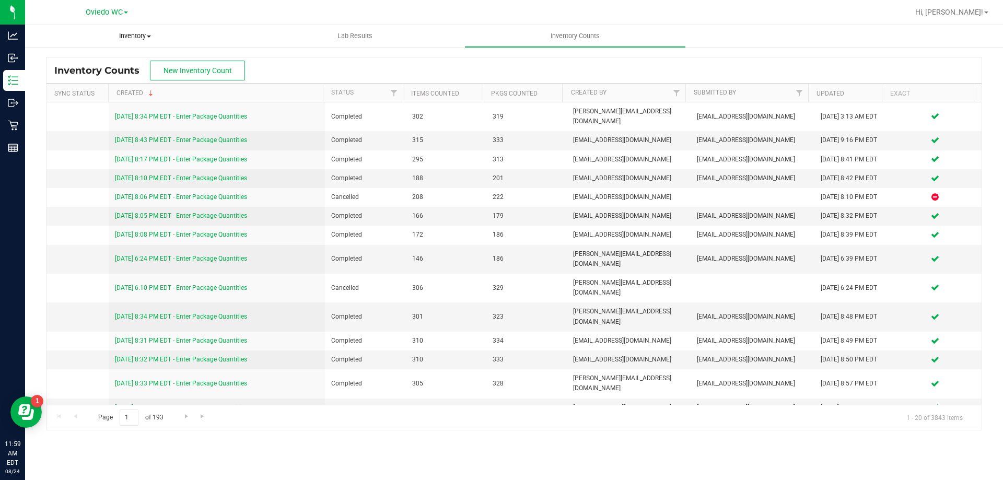
click at [138, 40] on span "Inventory" at bounding box center [135, 35] width 219 height 9
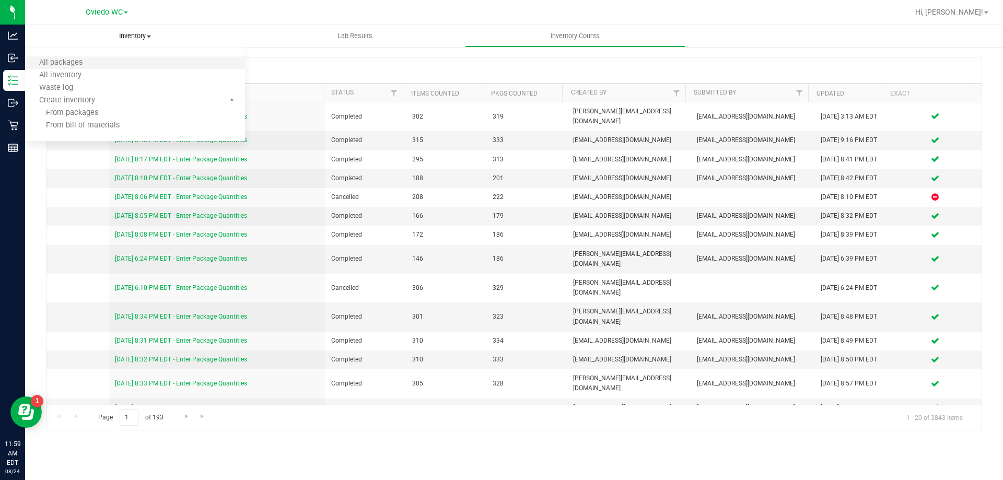
click at [120, 63] on li "All packages" at bounding box center [135, 63] width 220 height 13
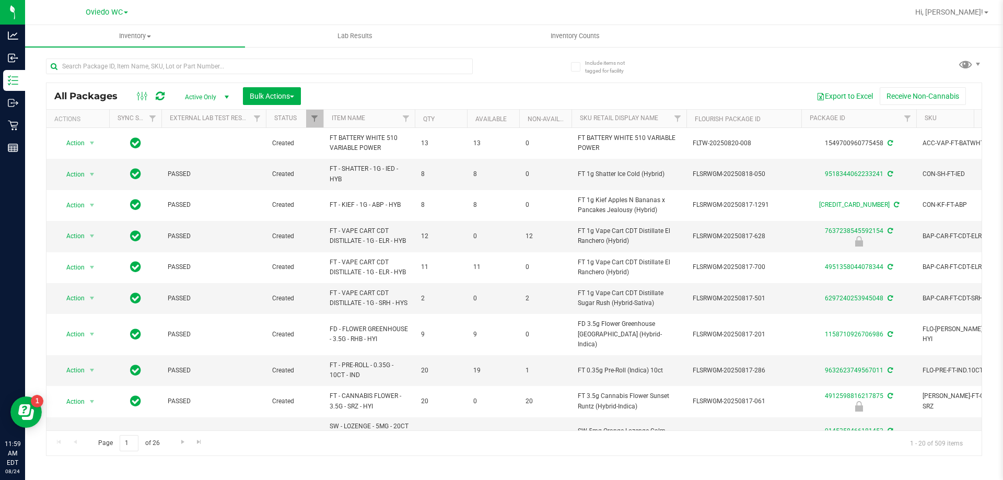
click at [221, 99] on span "select" at bounding box center [226, 97] width 13 height 15
click at [205, 113] on li "Active Only" at bounding box center [204, 114] width 56 height 16
click at [932, 115] on link "SKU" at bounding box center [930, 117] width 12 height 7
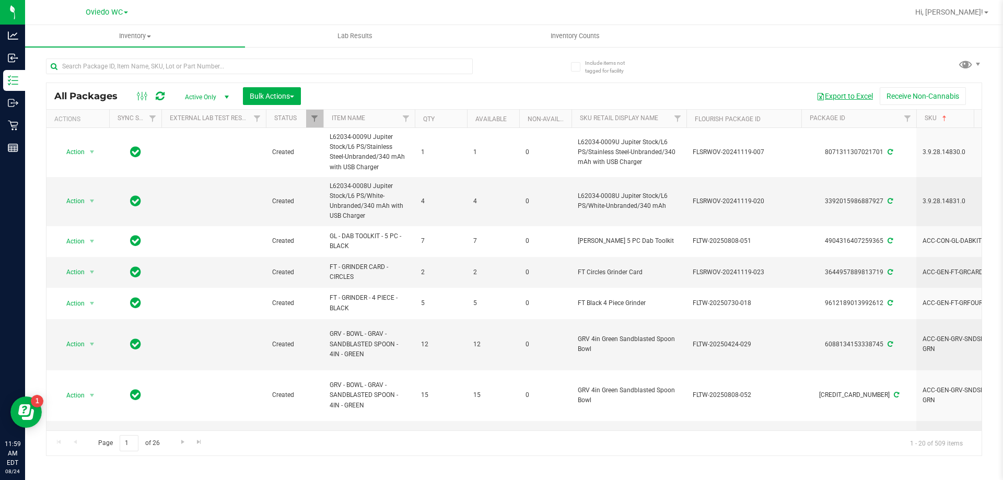
click at [829, 95] on button "Export to Excel" at bounding box center [845, 96] width 70 height 18
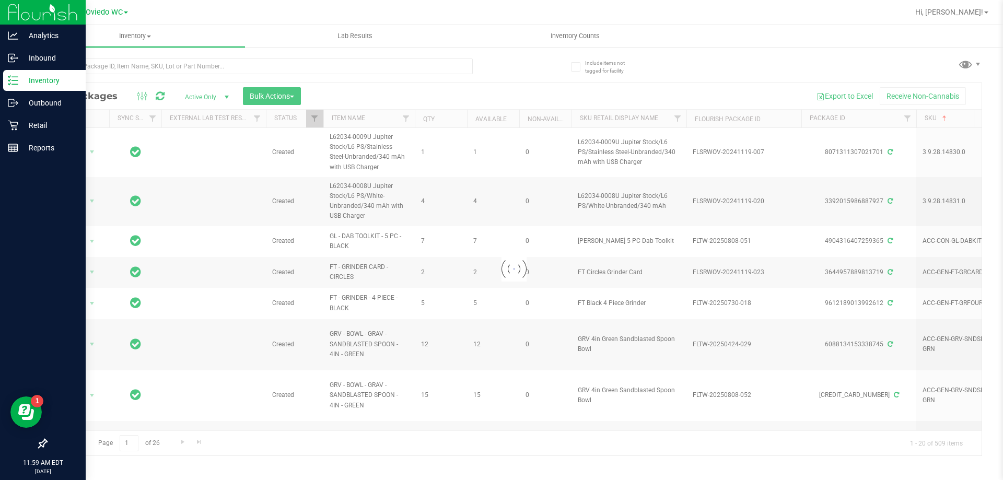
click at [1, 459] on div "11:59 AM EDT [DATE] 08/24" at bounding box center [43, 466] width 86 height 27
click at [1, 454] on div "11:59 AM EDT [DATE] 08/24" at bounding box center [43, 466] width 86 height 27
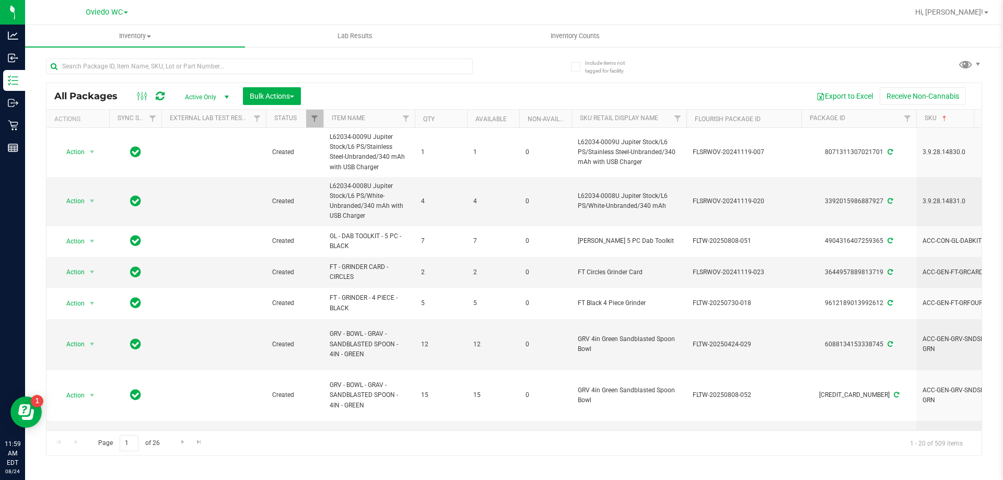
click at [706, 49] on div "All Packages Active Only Active Only Lab Samples Locked All External Internal B…" at bounding box center [514, 252] width 936 height 407
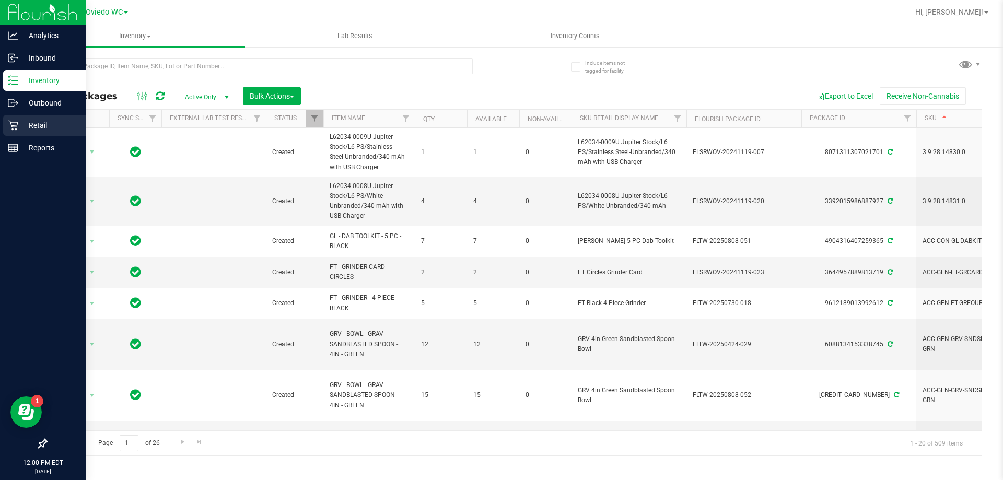
click at [13, 118] on div "Retail" at bounding box center [44, 125] width 83 height 21
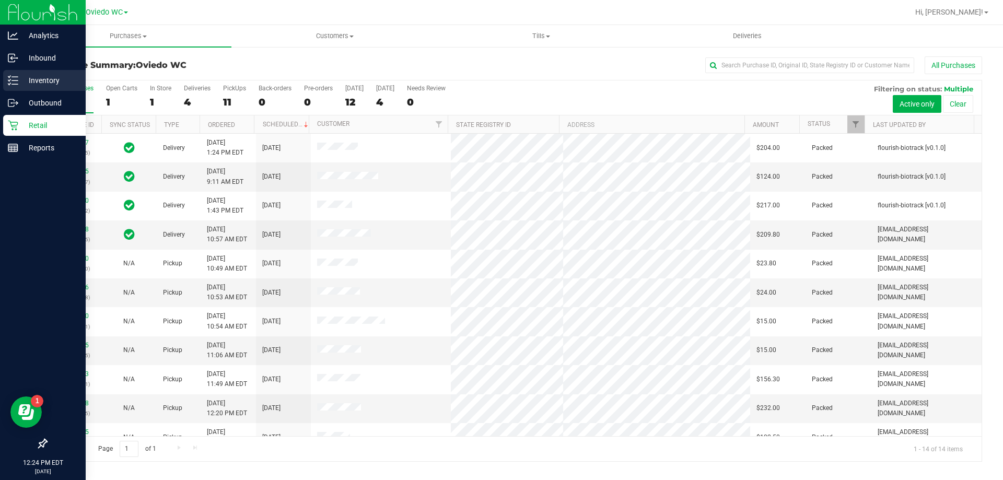
click at [29, 76] on p "Inventory" at bounding box center [49, 80] width 63 height 13
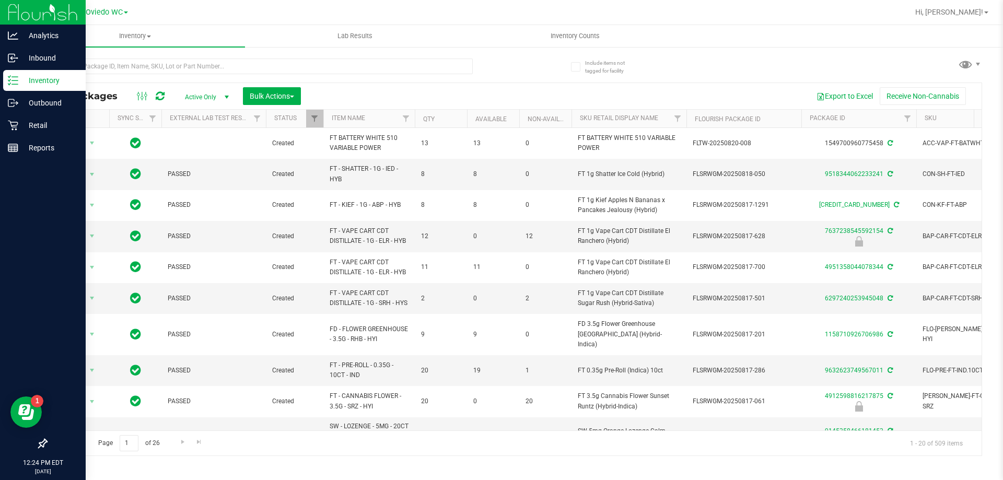
click at [921, 118] on th "SKU" at bounding box center [961, 119] width 91 height 18
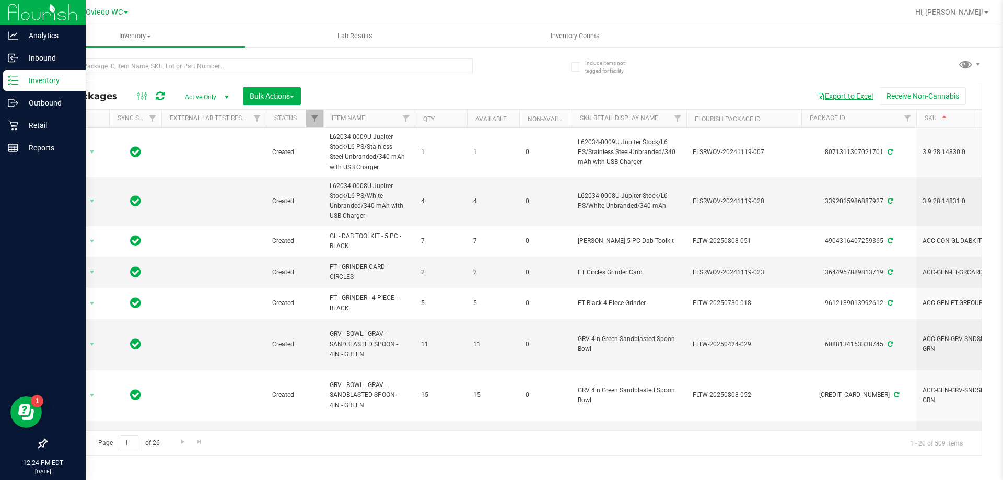
click at [840, 98] on button "Export to Excel" at bounding box center [845, 96] width 70 height 18
click at [208, 92] on span "Active Only" at bounding box center [204, 97] width 57 height 15
click at [198, 148] on li "Locked" at bounding box center [204, 145] width 56 height 16
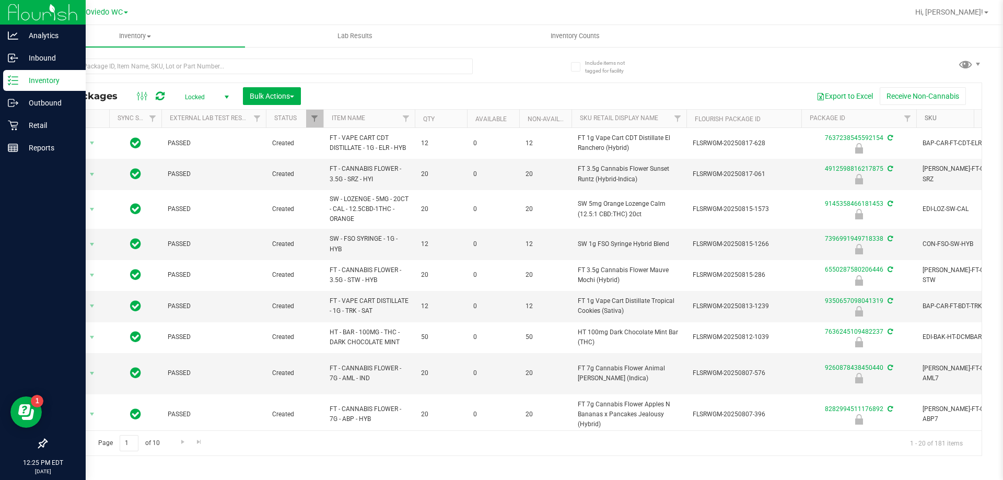
click at [931, 118] on link "SKU" at bounding box center [930, 117] width 12 height 7
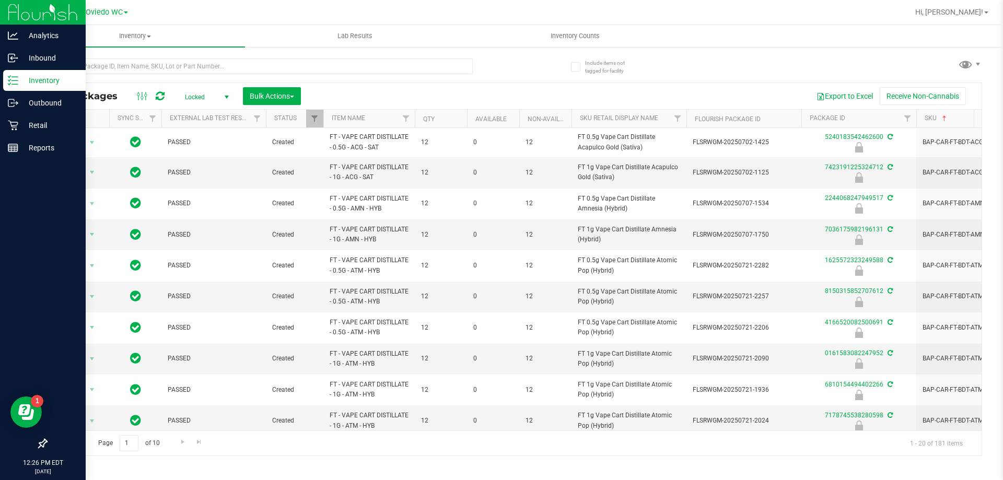
click at [801, 85] on div "All Packages Locked Active Only Lab Samples Locked All External Internal Bulk A…" at bounding box center [513, 96] width 935 height 26
click at [846, 89] on button "Export to Excel" at bounding box center [845, 96] width 70 height 18
click at [150, 67] on input "text" at bounding box center [259, 66] width 427 height 16
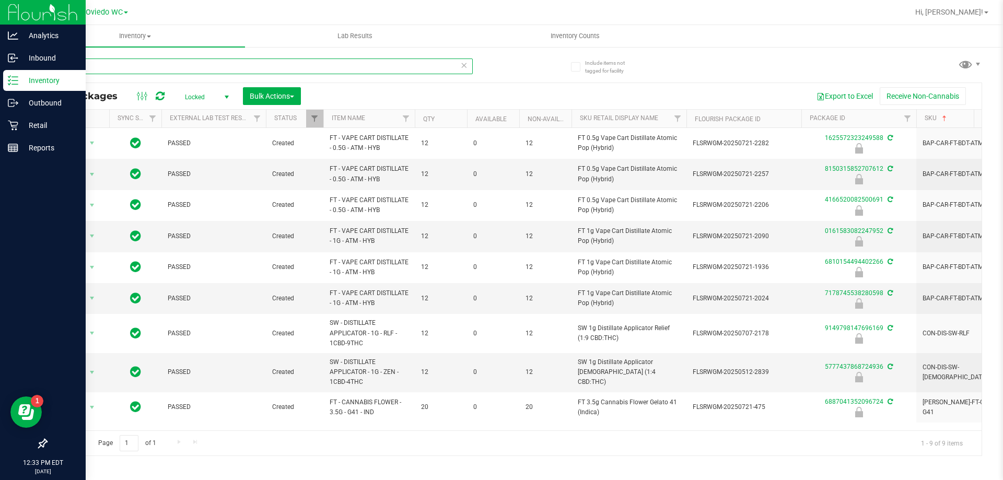
click at [223, 73] on input "ato" at bounding box center [259, 66] width 427 height 16
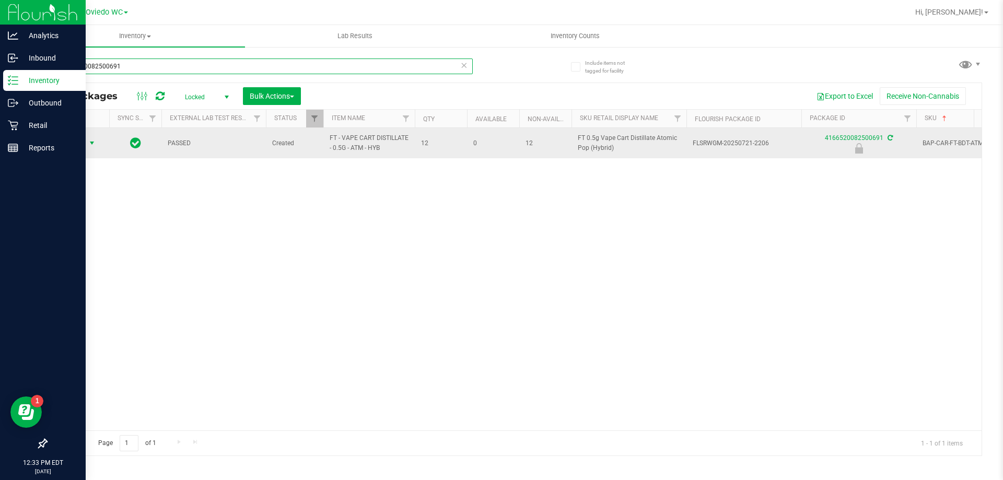
type input "4166520082500691"
click at [86, 145] on span "select" at bounding box center [92, 143] width 13 height 15
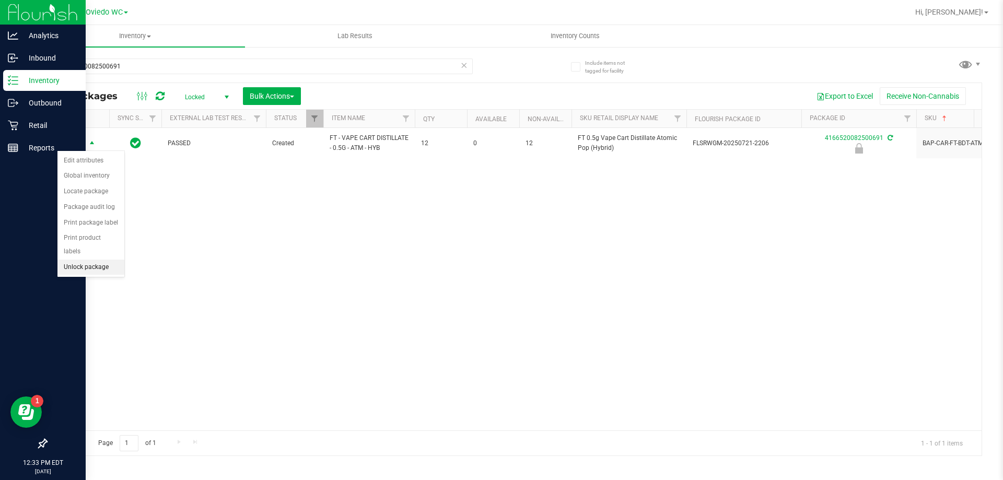
click at [78, 260] on li "Unlock package" at bounding box center [90, 268] width 67 height 16
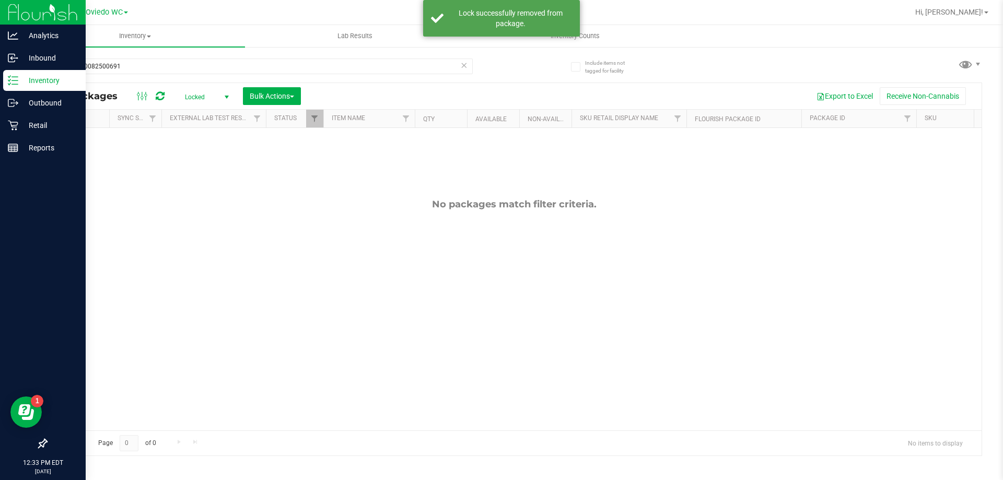
click at [467, 64] on icon at bounding box center [463, 64] width 7 height 13
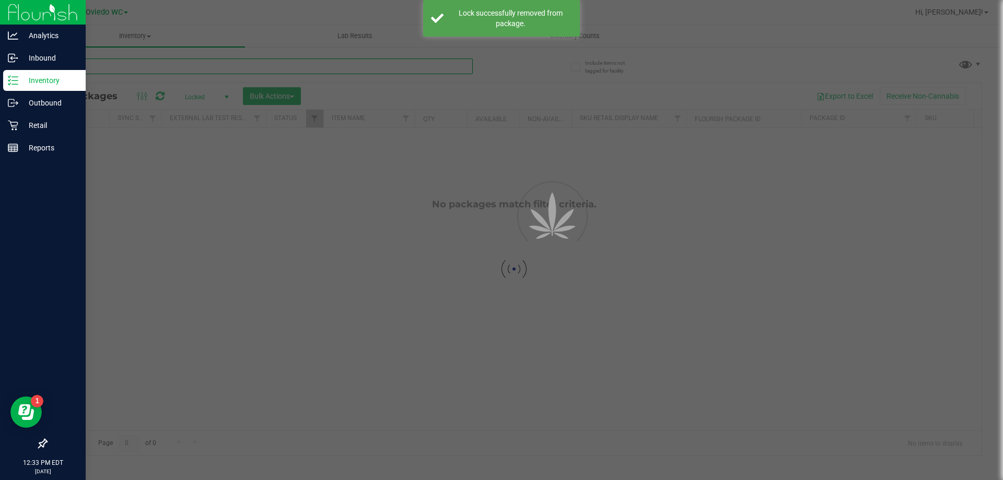
click at [420, 66] on input "text" at bounding box center [259, 66] width 427 height 16
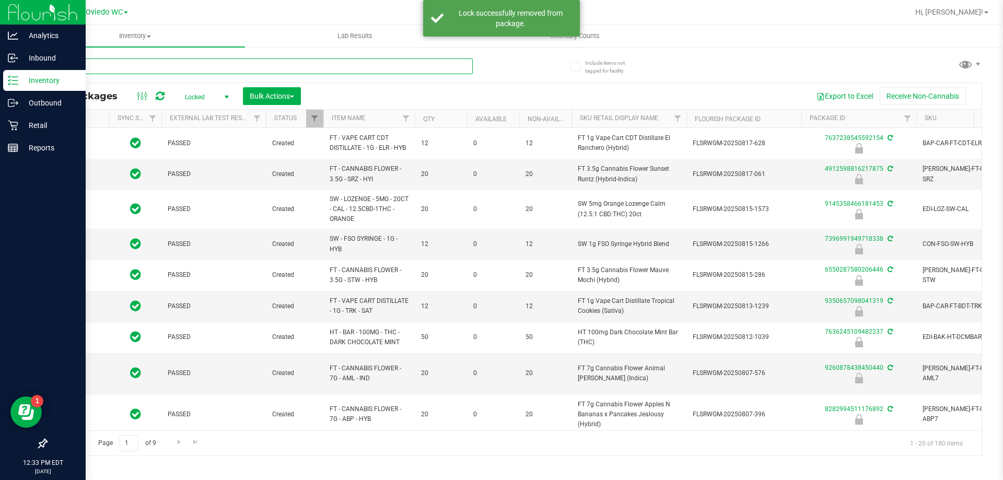
click at [420, 66] on input "text" at bounding box center [259, 66] width 427 height 16
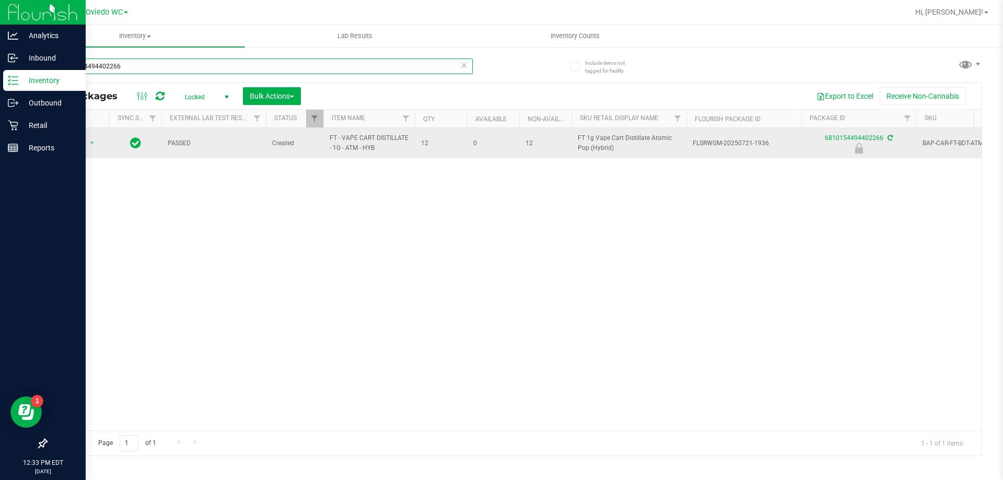
type input "6810154494402266"
click at [78, 147] on span "Action" at bounding box center [71, 143] width 28 height 15
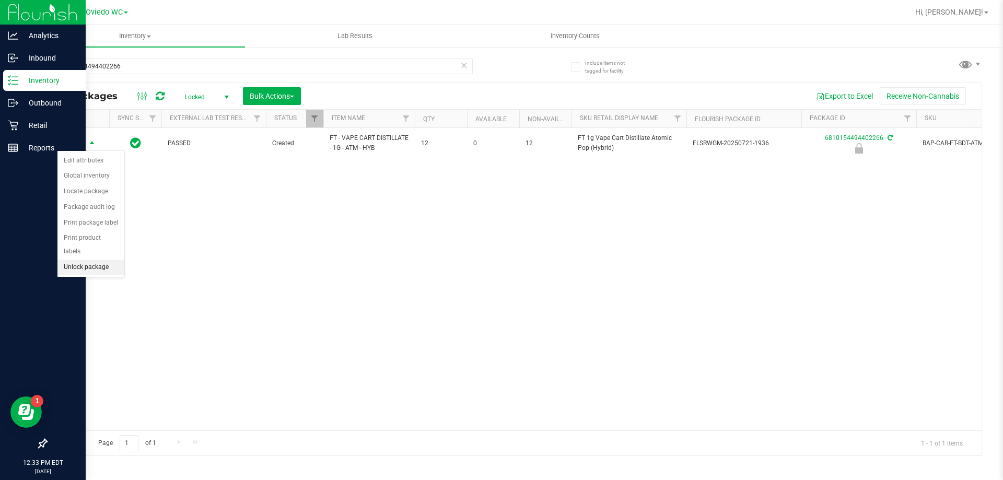
click at [93, 260] on li "Unlock package" at bounding box center [90, 268] width 67 height 16
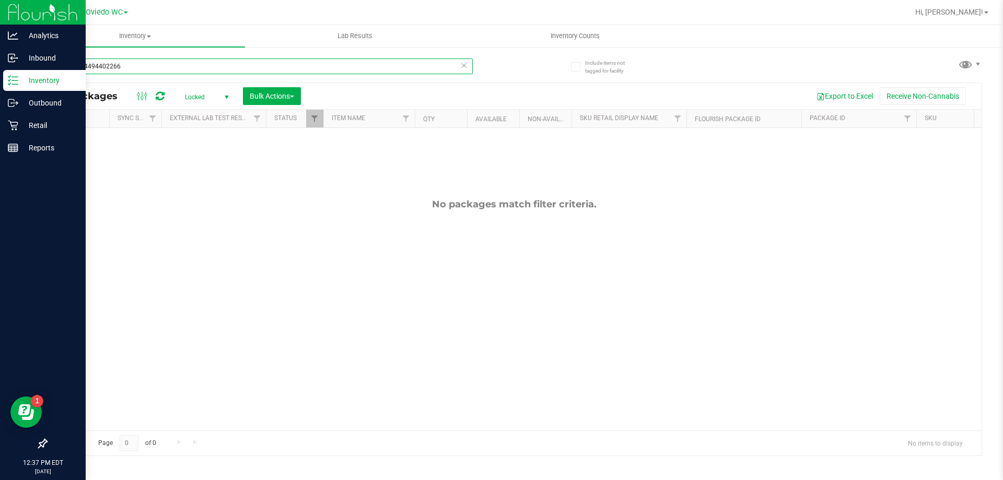
click at [163, 69] on input "6810154494402266" at bounding box center [259, 66] width 427 height 16
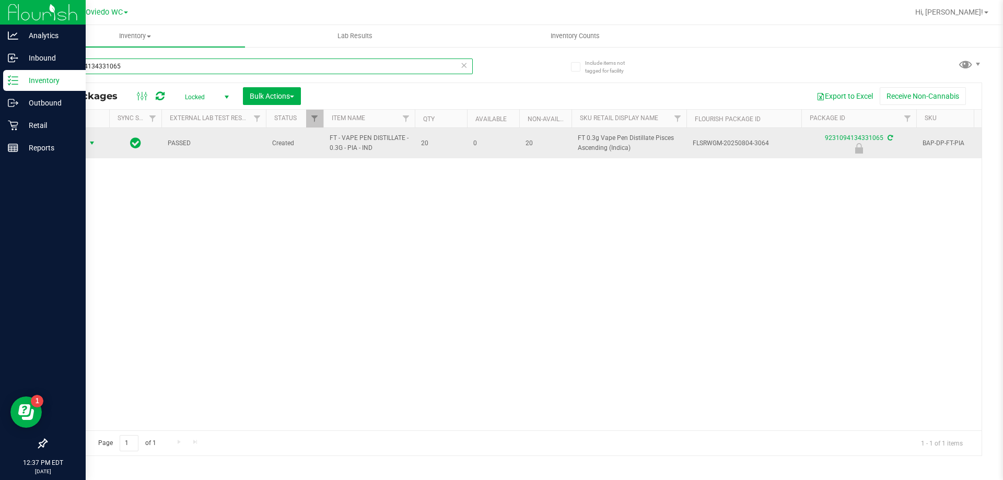
type input "9231094134331065"
click at [90, 140] on span "select" at bounding box center [92, 143] width 8 height 8
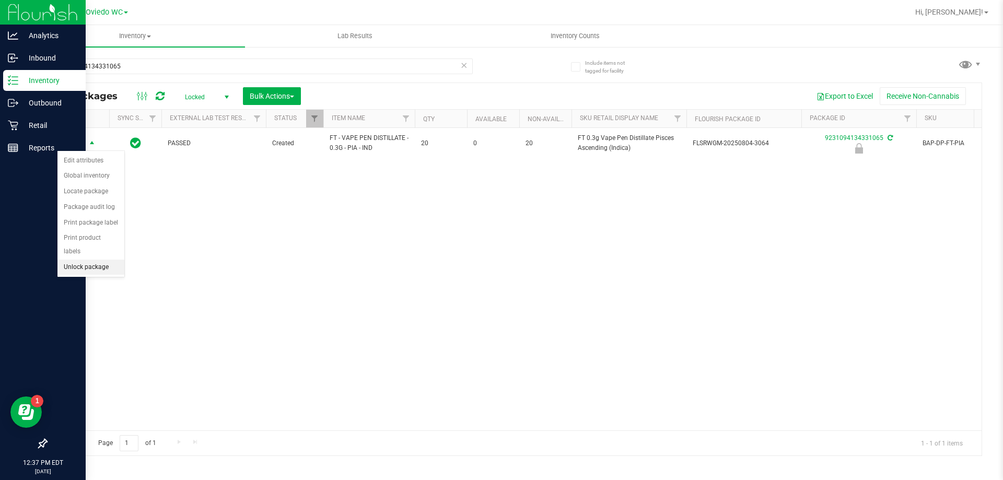
drag, startPoint x: 103, startPoint y: 254, endPoint x: 104, endPoint y: 236, distance: 17.8
click at [104, 260] on li "Unlock package" at bounding box center [90, 268] width 67 height 16
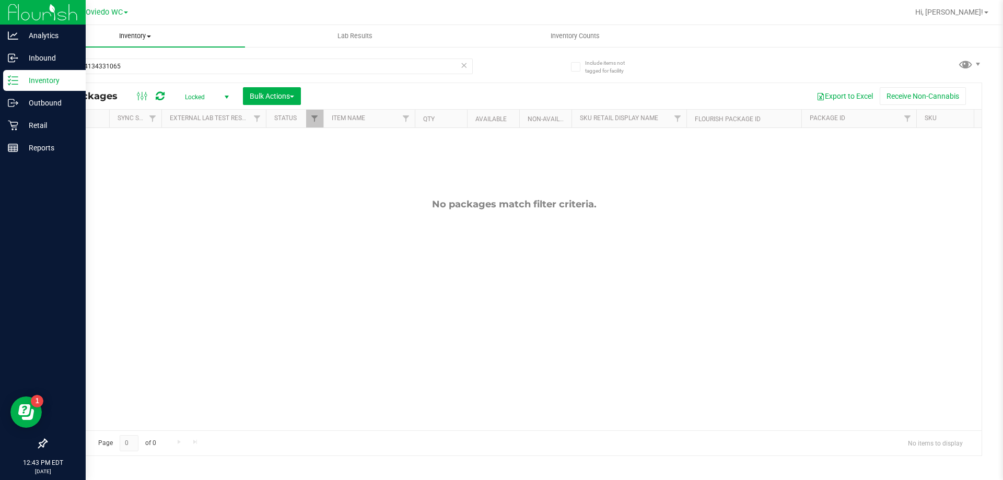
click at [145, 37] on span "Inventory" at bounding box center [135, 35] width 220 height 9
click at [236, 180] on div "No packages match filter criteria." at bounding box center [513, 314] width 935 height 373
click at [227, 94] on span "select" at bounding box center [226, 97] width 8 height 8
click at [210, 111] on li "Active Only" at bounding box center [204, 114] width 56 height 16
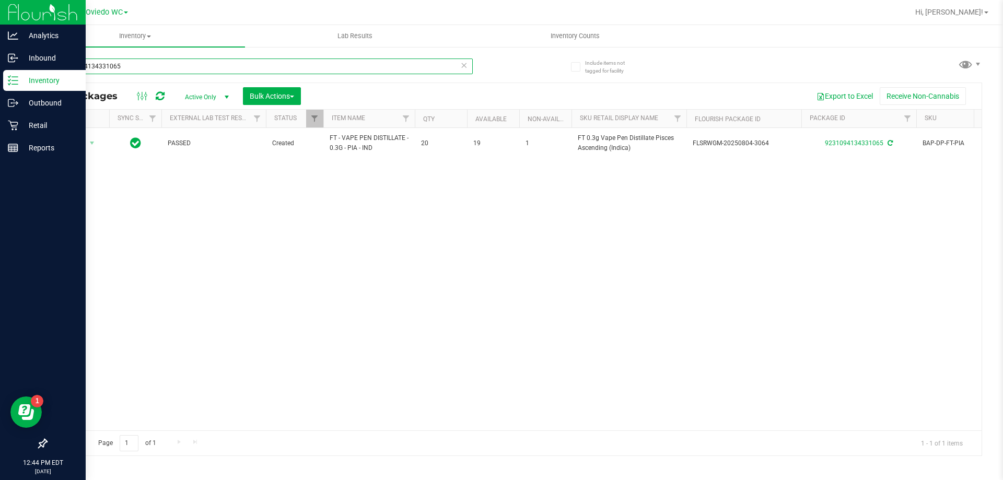
click at [460, 67] on input "9231094134331065" at bounding box center [259, 66] width 427 height 16
click at [466, 64] on icon at bounding box center [463, 64] width 7 height 13
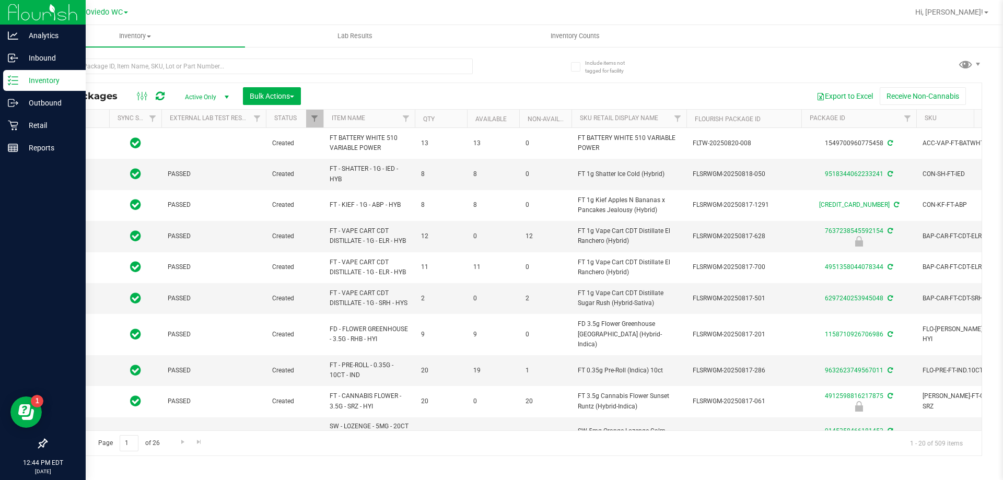
type input "[DATE]"
click at [940, 119] on th "SKU" at bounding box center [961, 119] width 91 height 18
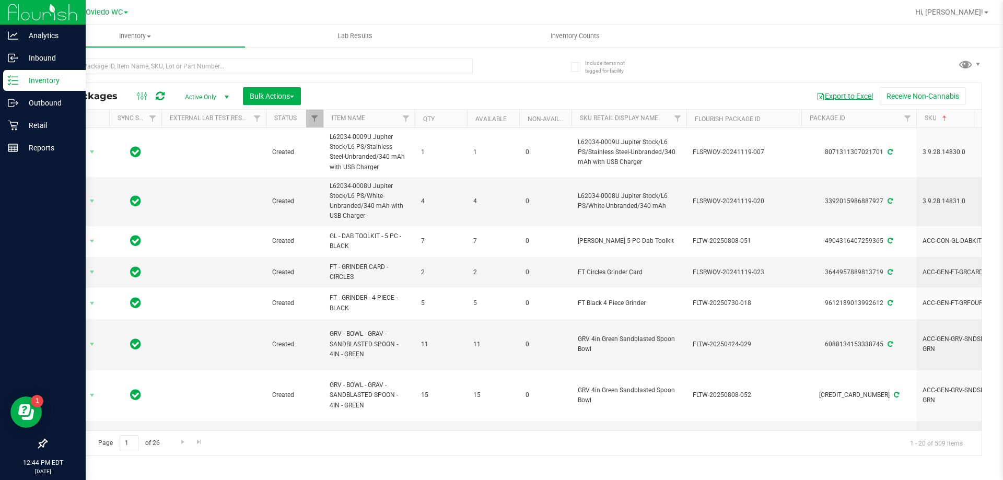
click at [863, 98] on button "Export to Excel" at bounding box center [845, 96] width 70 height 18
